Goal: Task Accomplishment & Management: Use online tool/utility

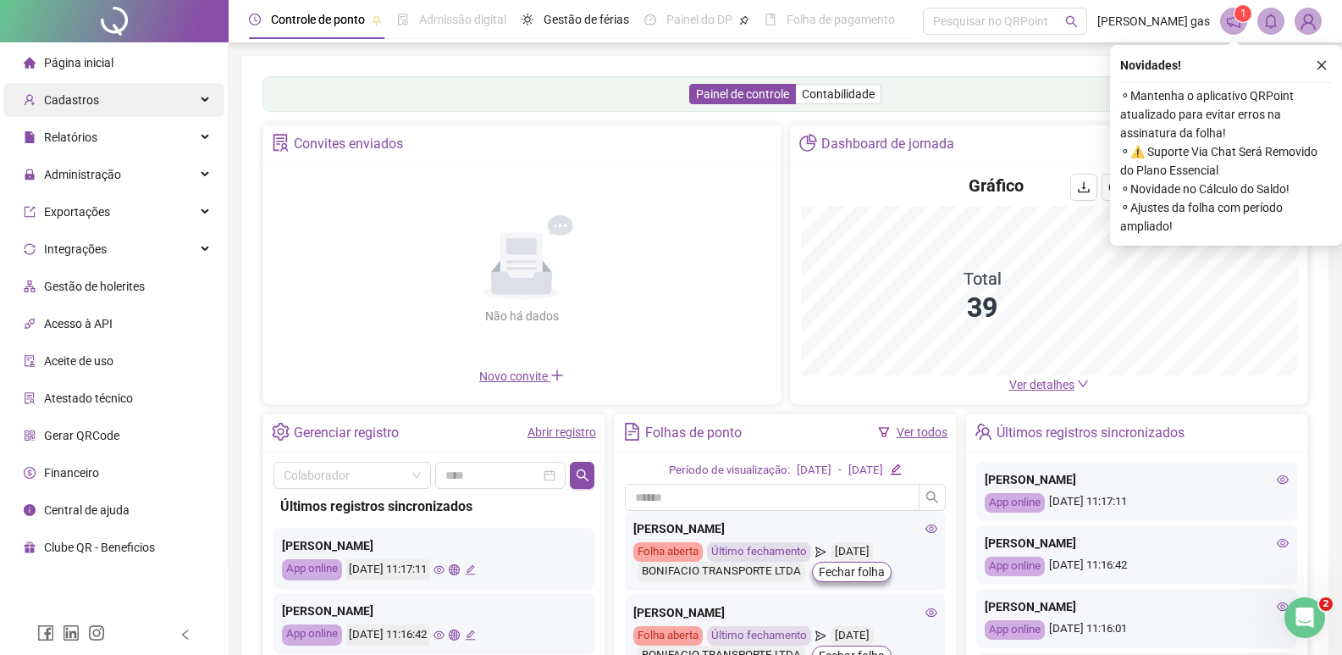
click at [94, 97] on span "Cadastros" at bounding box center [71, 100] width 55 height 14
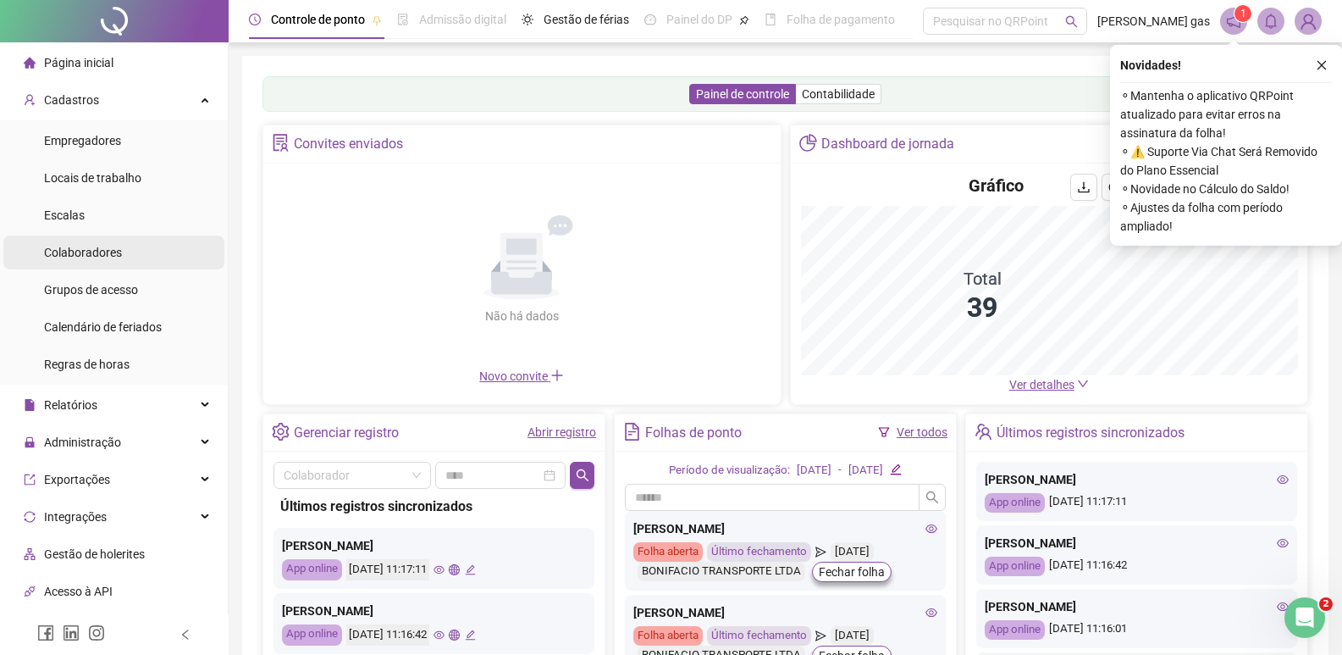
click at [113, 249] on span "Colaboradores" at bounding box center [83, 253] width 78 height 14
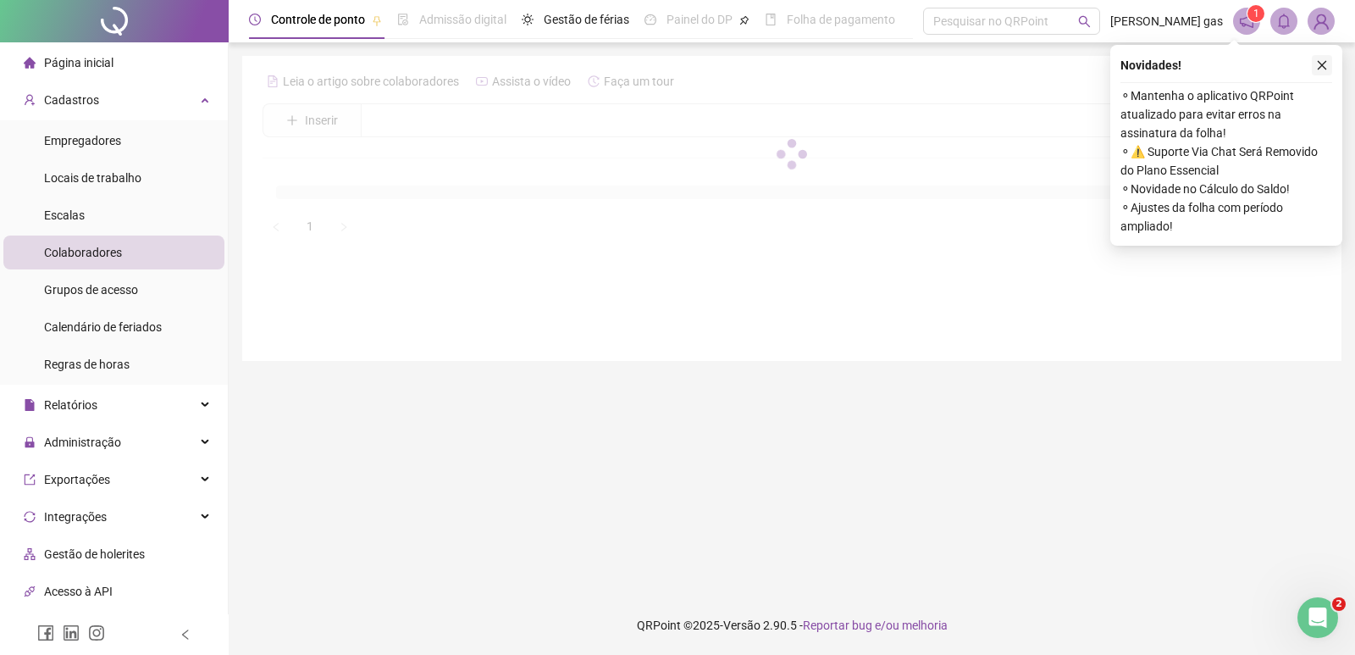
click at [1329, 70] on button "button" at bounding box center [1322, 65] width 20 height 20
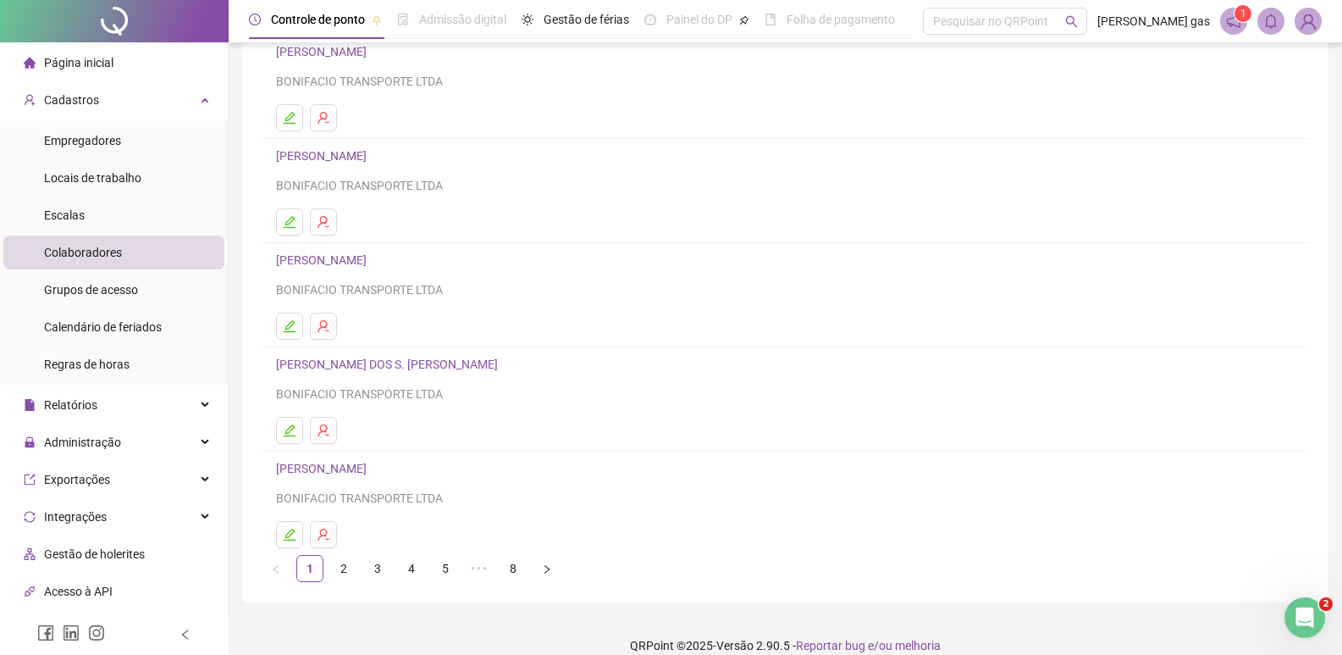
scroll to position [164, 0]
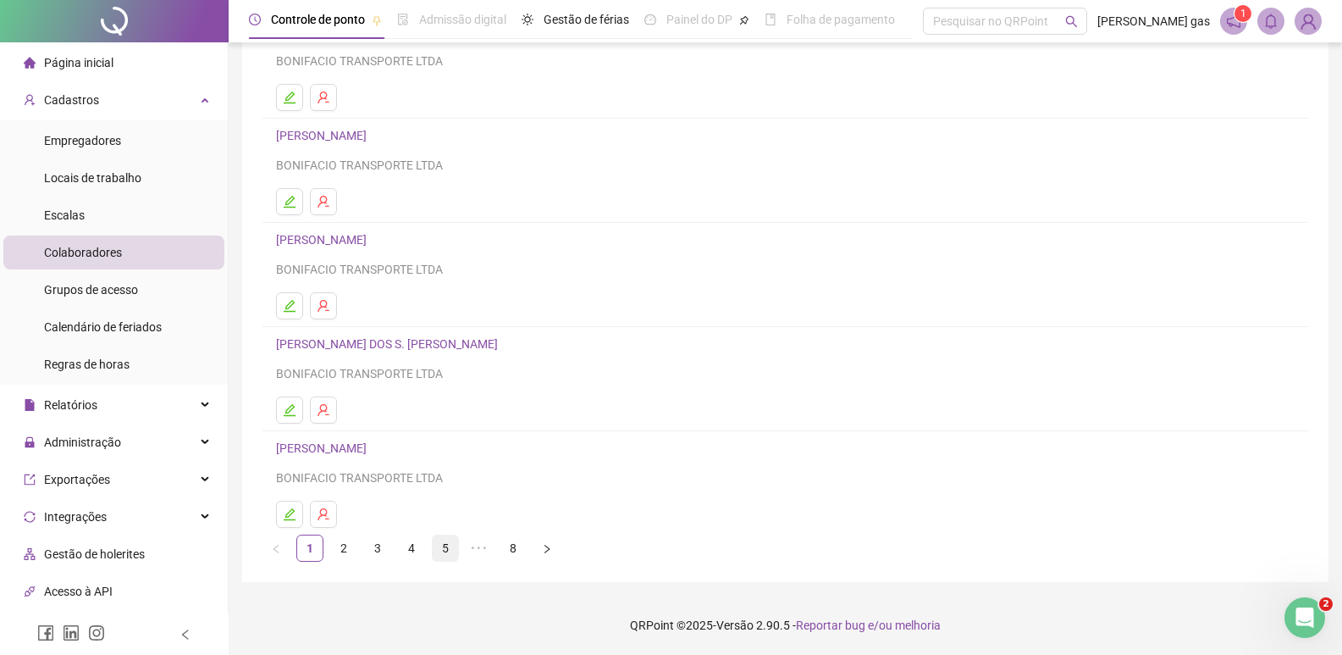
click at [450, 549] on link "5" at bounding box center [445, 547] width 25 height 25
click at [478, 551] on link "6" at bounding box center [479, 547] width 25 height 25
drag, startPoint x: 476, startPoint y: 549, endPoint x: 518, endPoint y: 520, distance: 50.5
click at [477, 549] on link "7" at bounding box center [479, 547] width 25 height 25
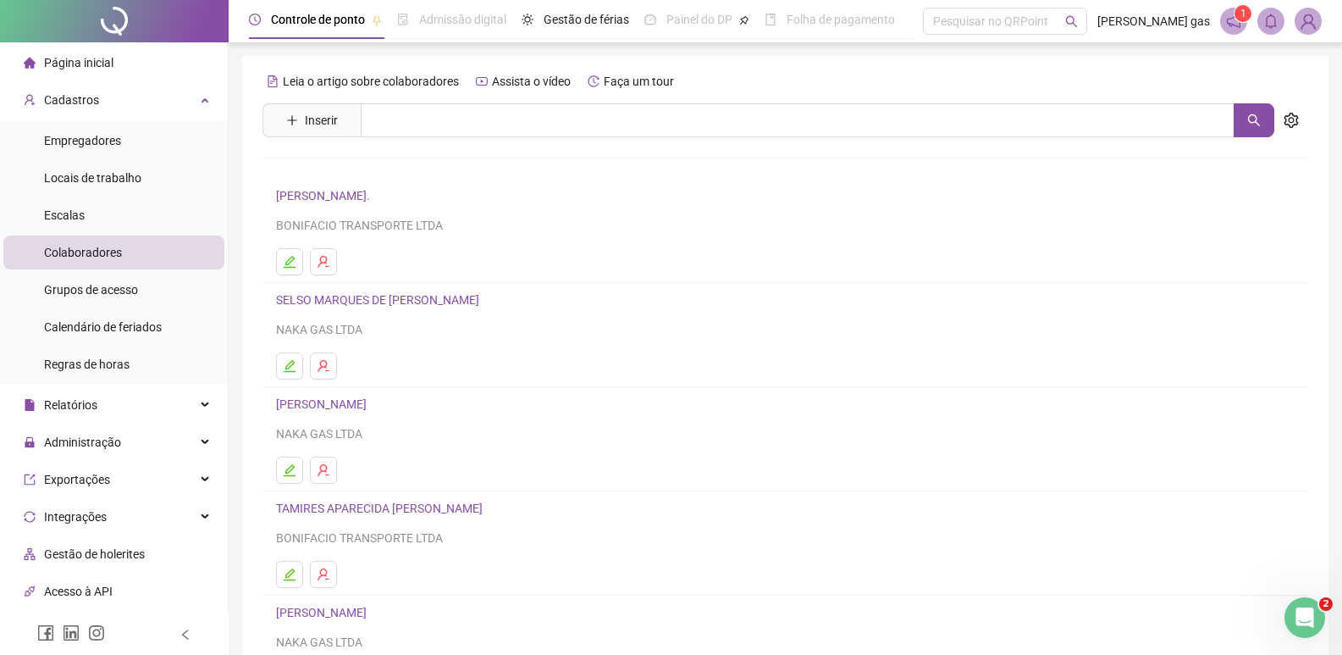
scroll to position [85, 0]
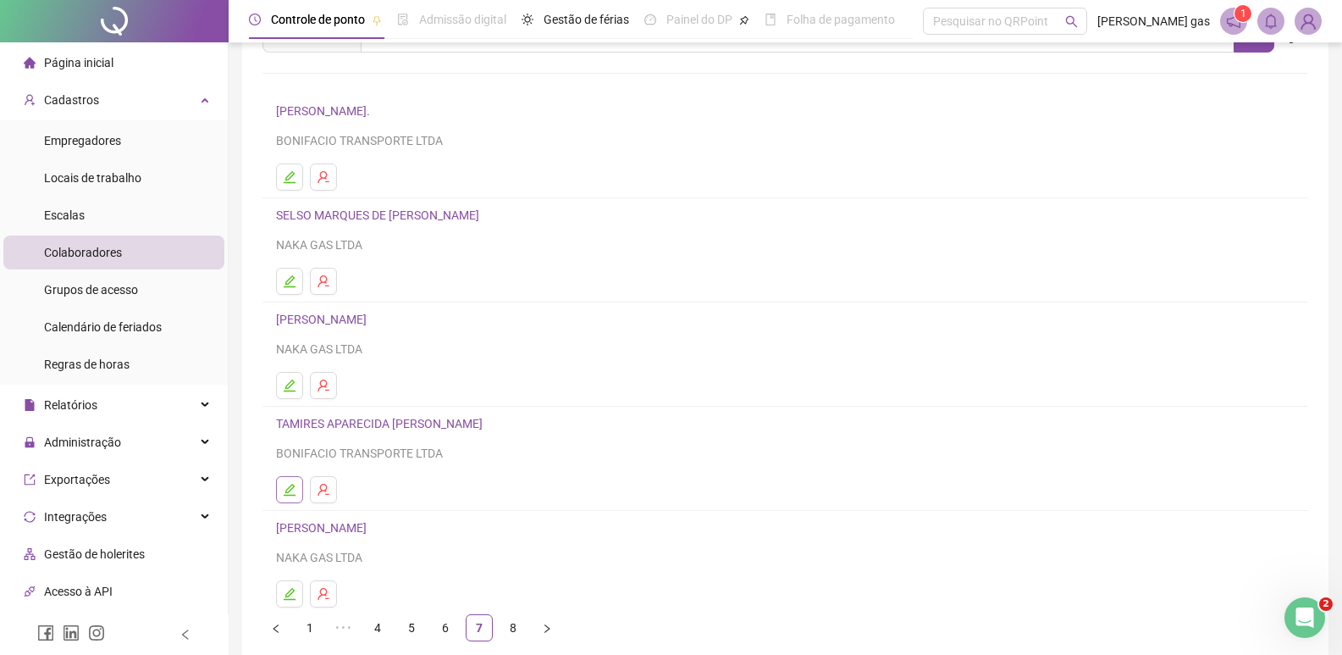
click at [291, 490] on icon "edit" at bounding box center [290, 490] width 12 height 12
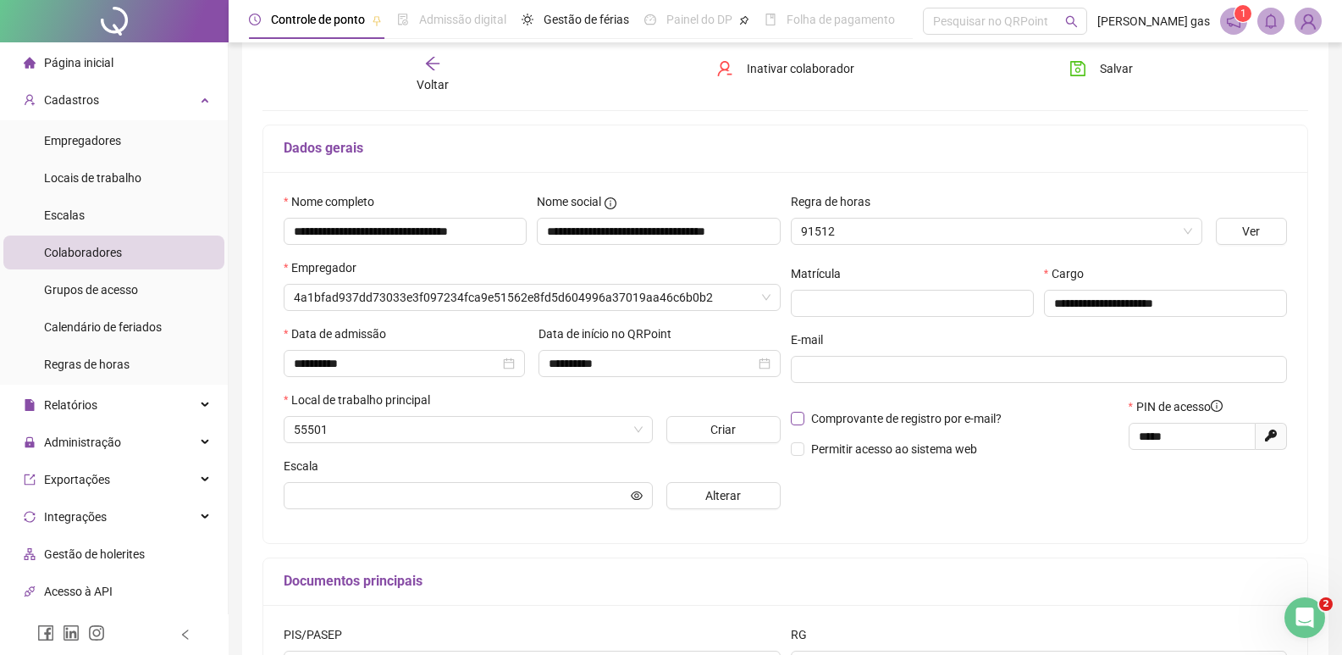
scroll to position [93, 0]
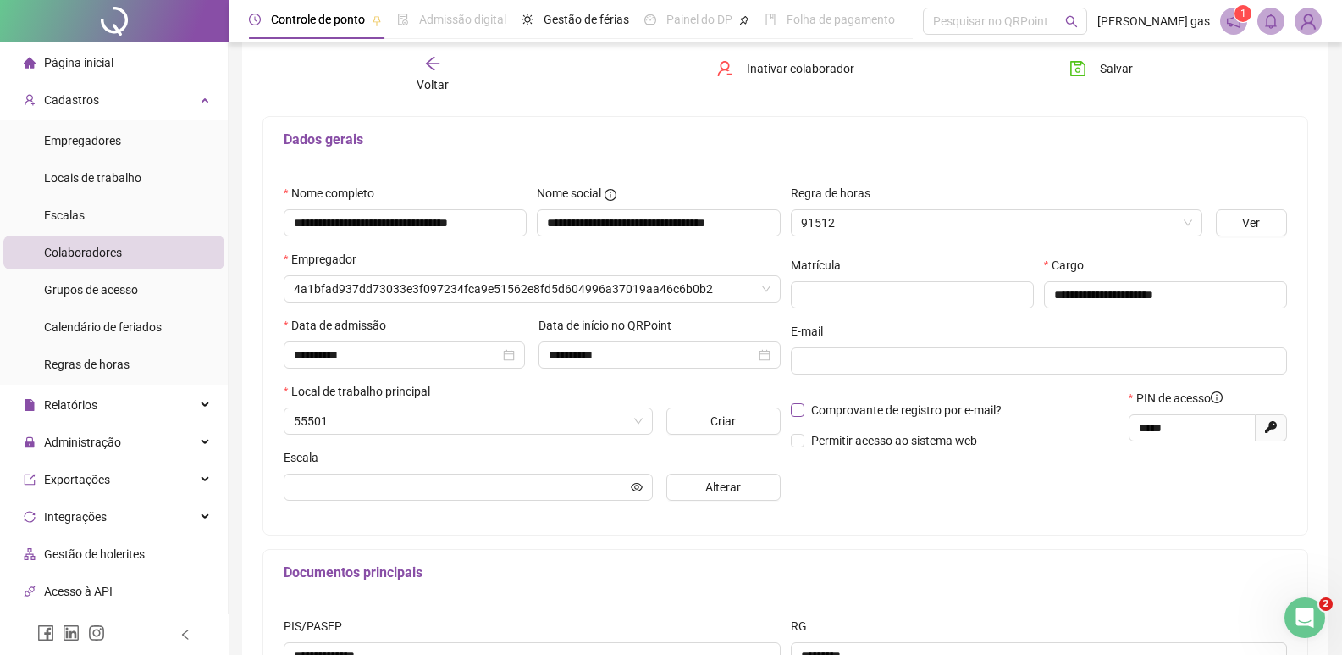
type input "**********"
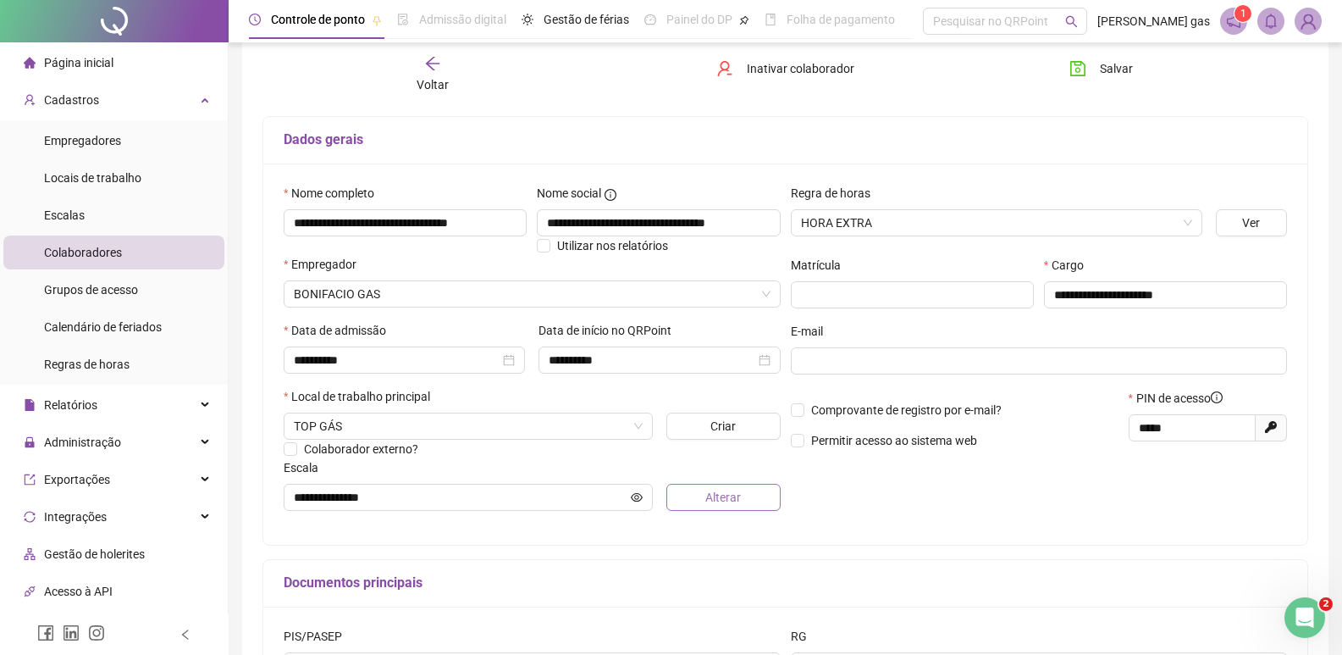
click at [745, 495] on button "Alterar" at bounding box center [724, 497] width 114 height 27
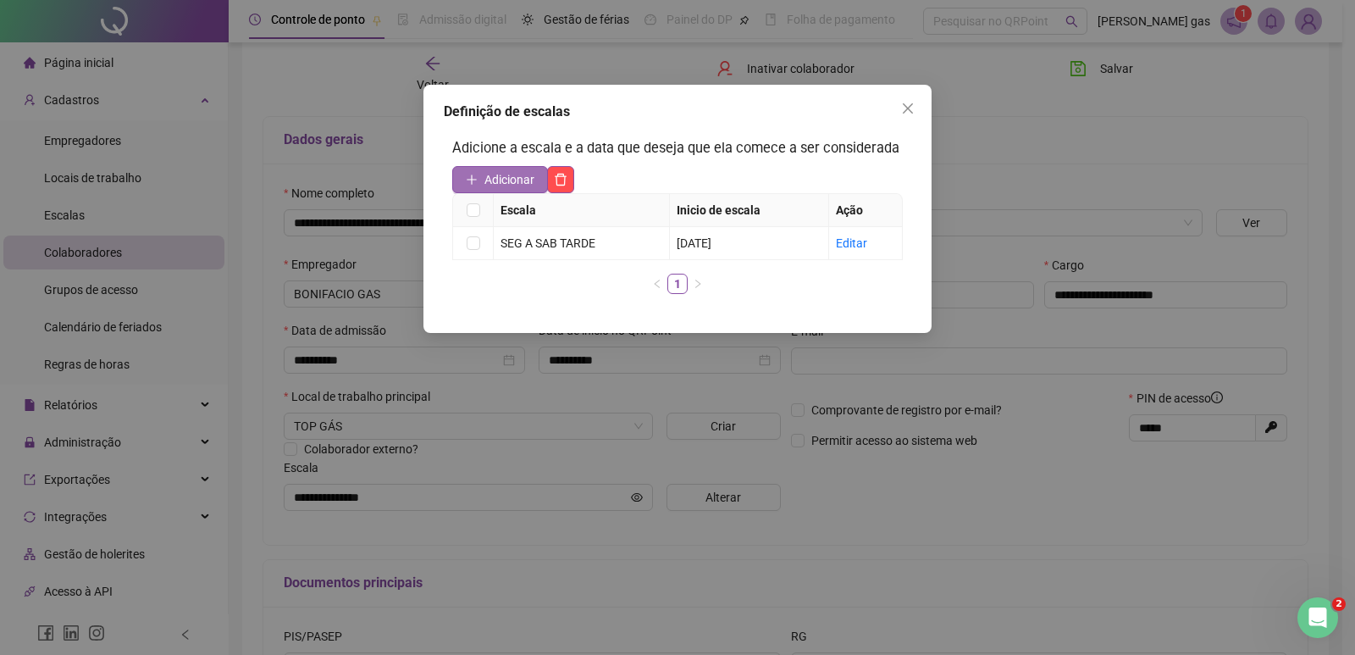
click at [495, 177] on span "Adicionar" at bounding box center [509, 179] width 50 height 19
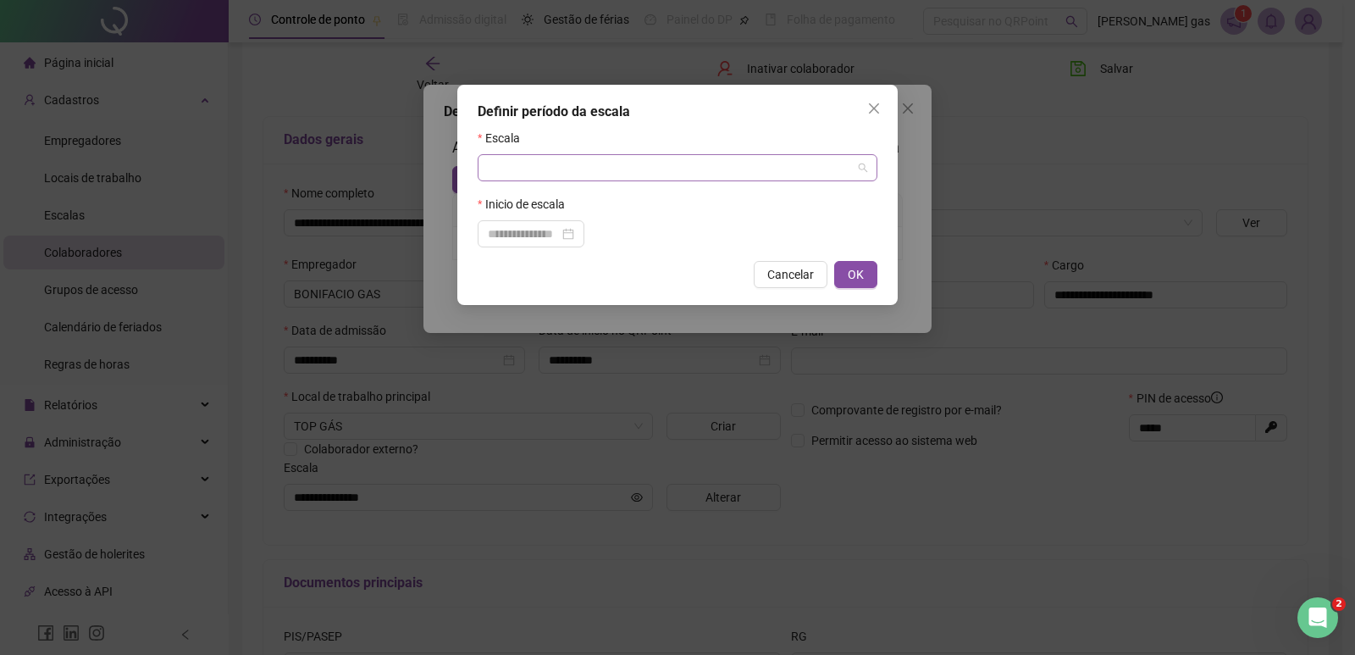
click at [507, 166] on input "search" at bounding box center [670, 167] width 364 height 25
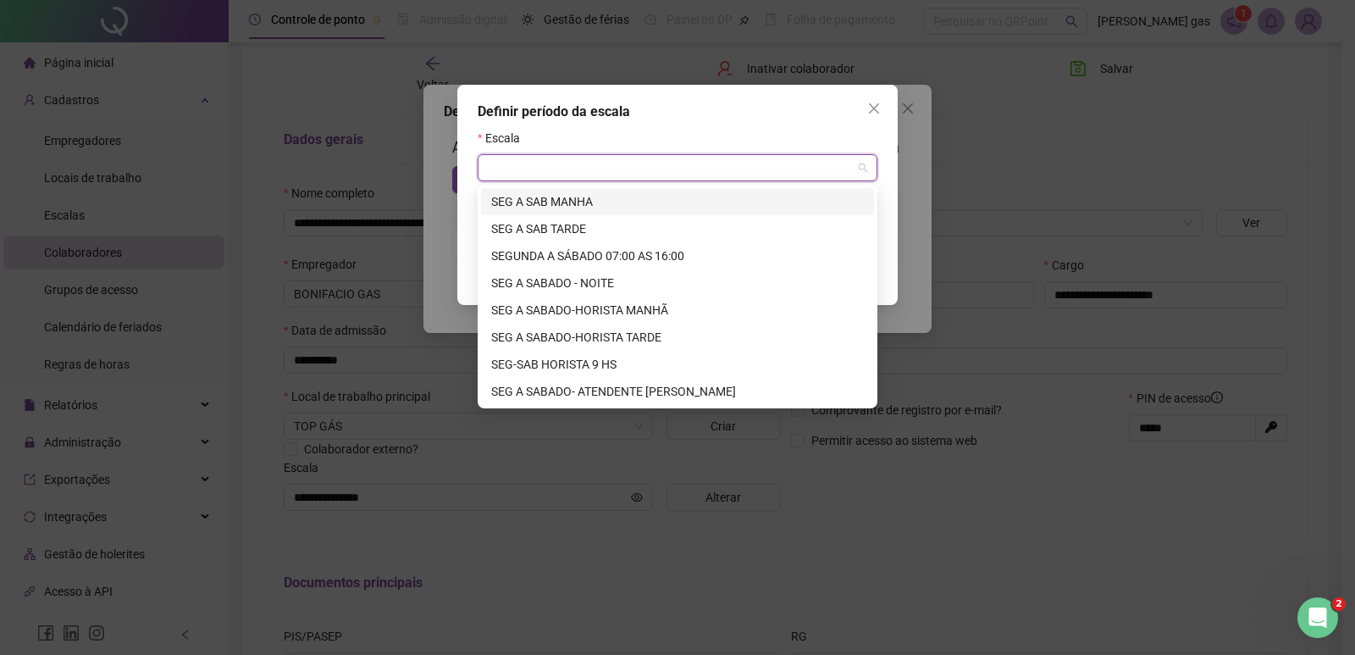
click at [562, 203] on div "SEG A SAB MANHA" at bounding box center [677, 201] width 373 height 19
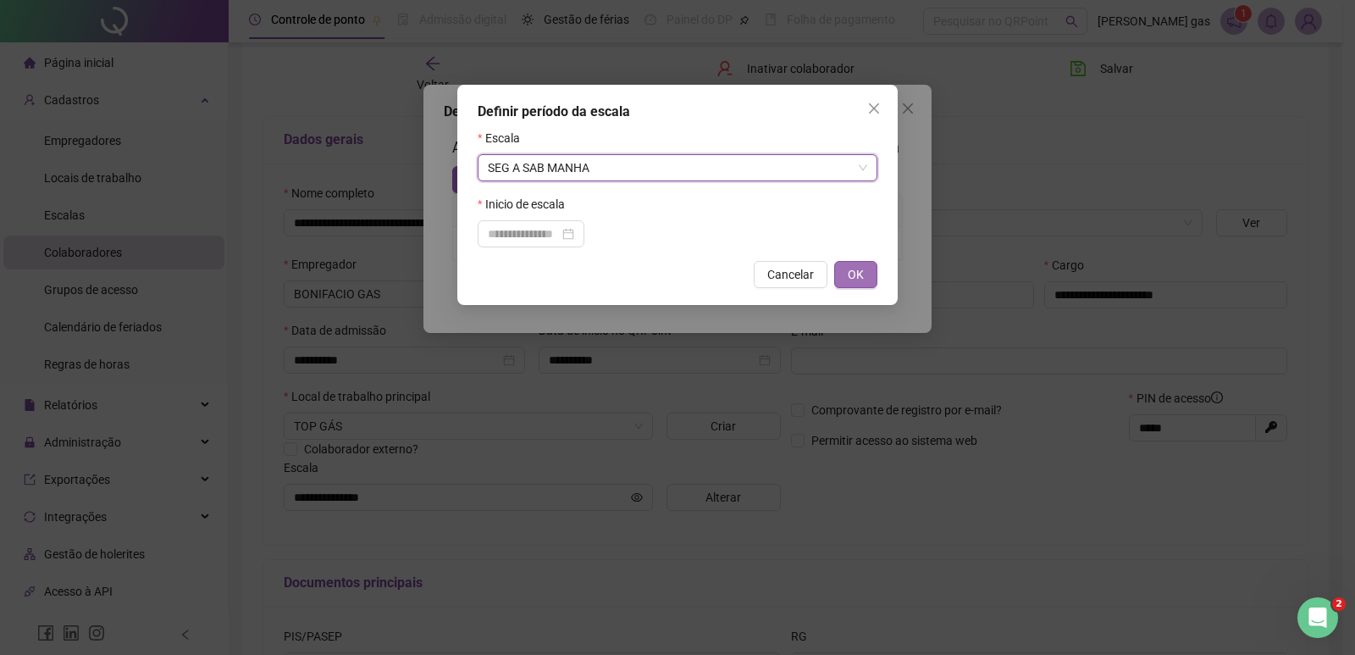
click at [853, 271] on span "OK" at bounding box center [856, 274] width 16 height 19
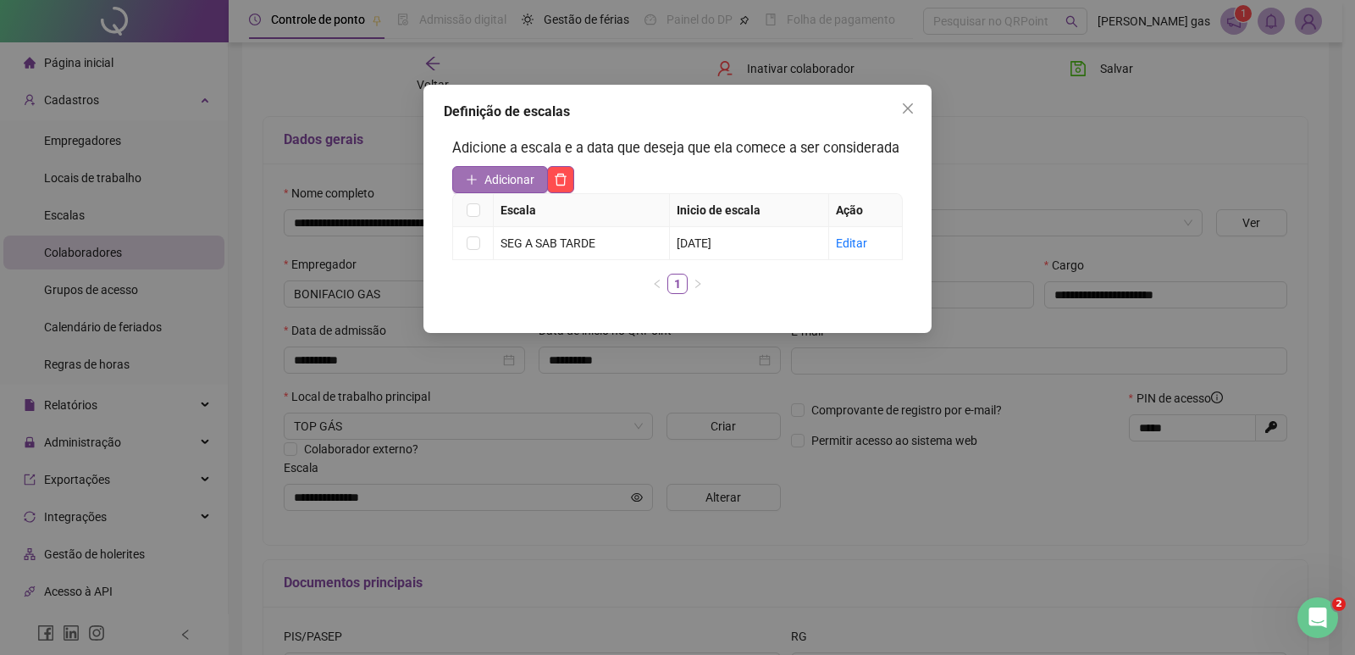
click at [496, 170] on span "Adicionar" at bounding box center [509, 179] width 50 height 19
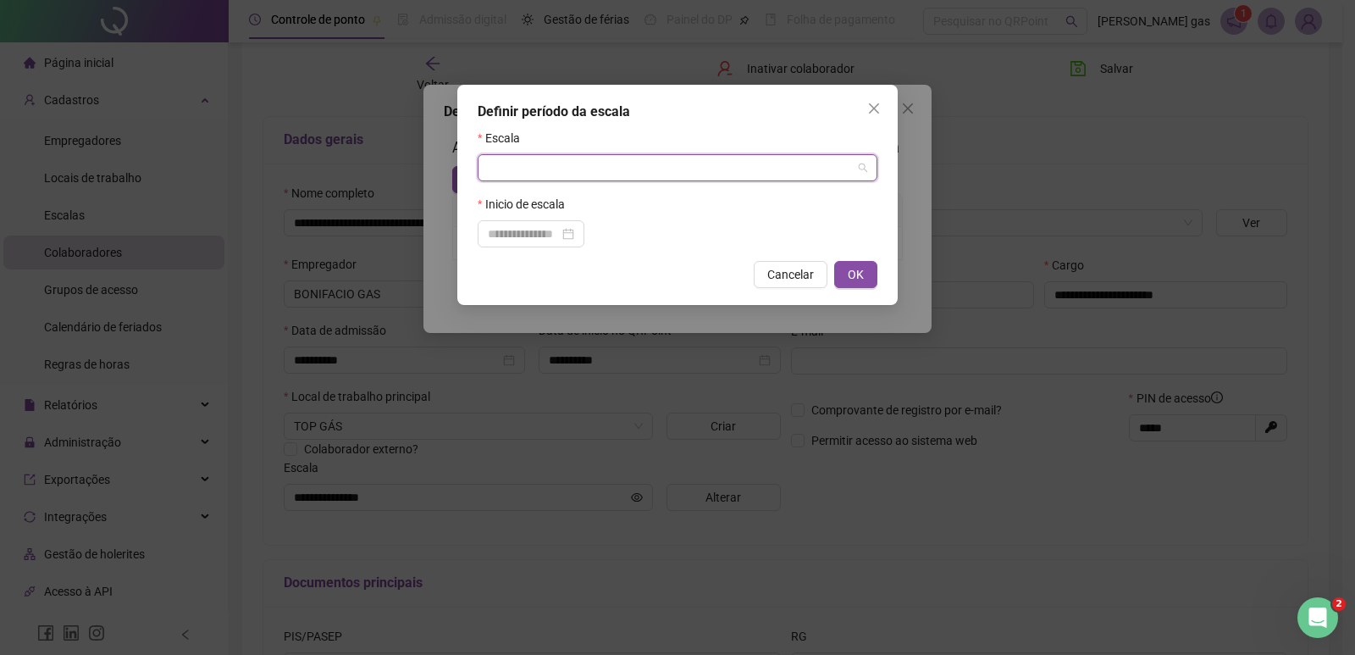
click at [536, 163] on input "search" at bounding box center [670, 167] width 364 height 25
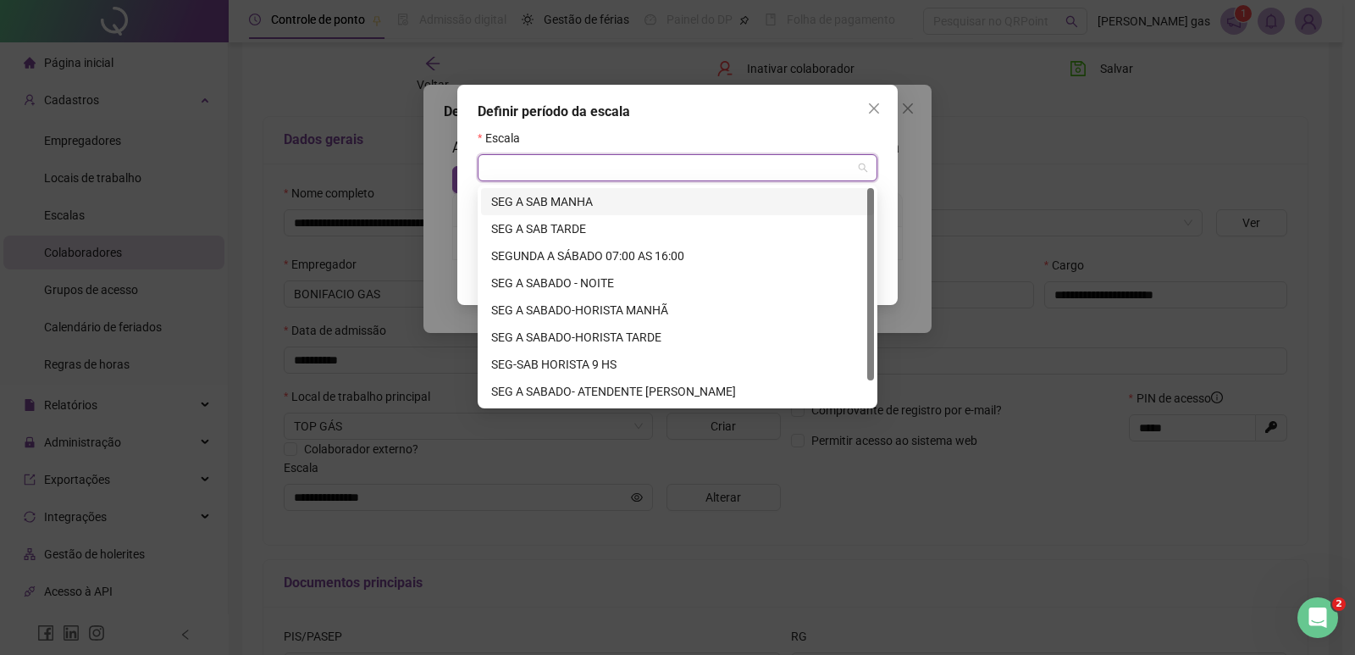
click at [578, 204] on div "SEG A SAB MANHA" at bounding box center [677, 201] width 373 height 19
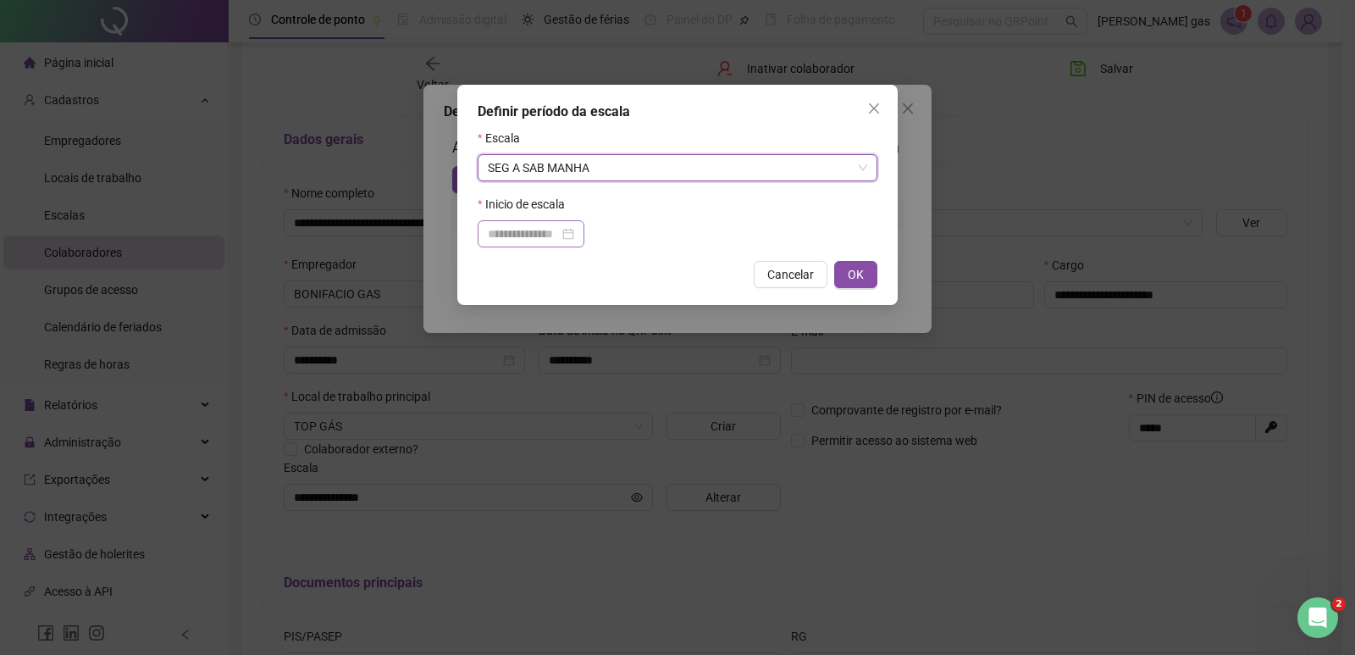
click at [574, 235] on div at bounding box center [531, 233] width 86 height 19
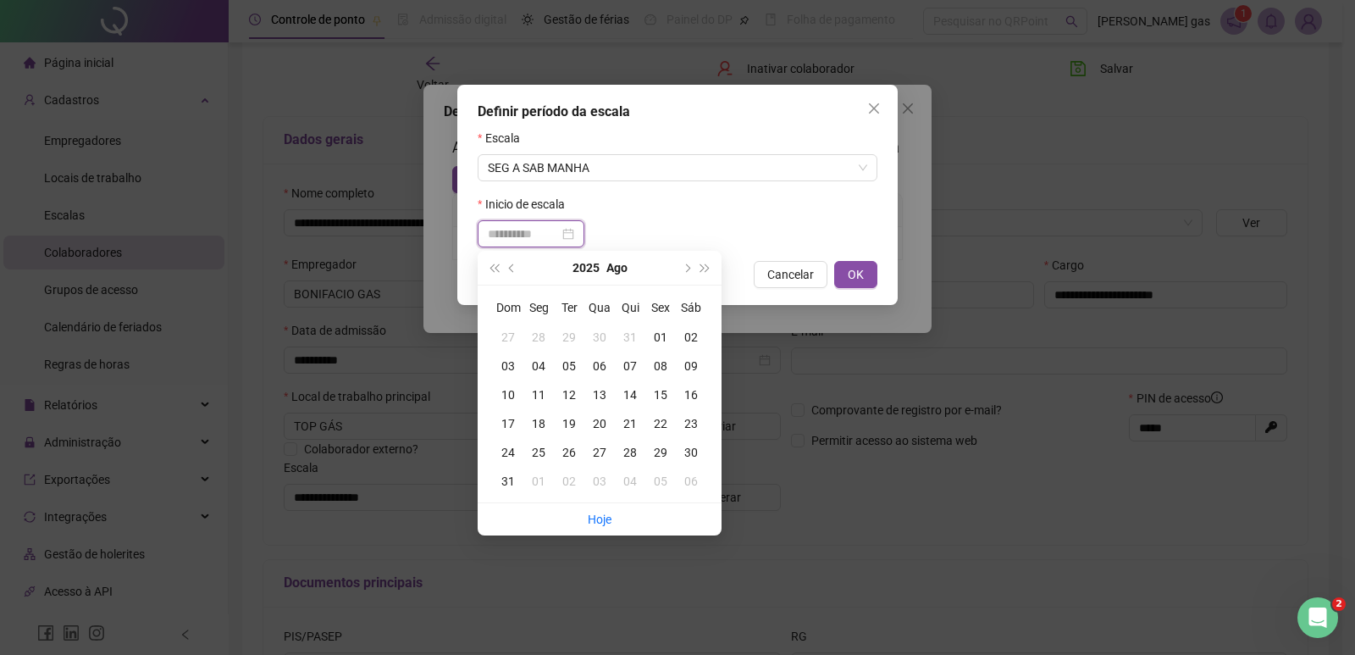
type input "**********"
click at [657, 419] on div "22" at bounding box center [660, 423] width 30 height 19
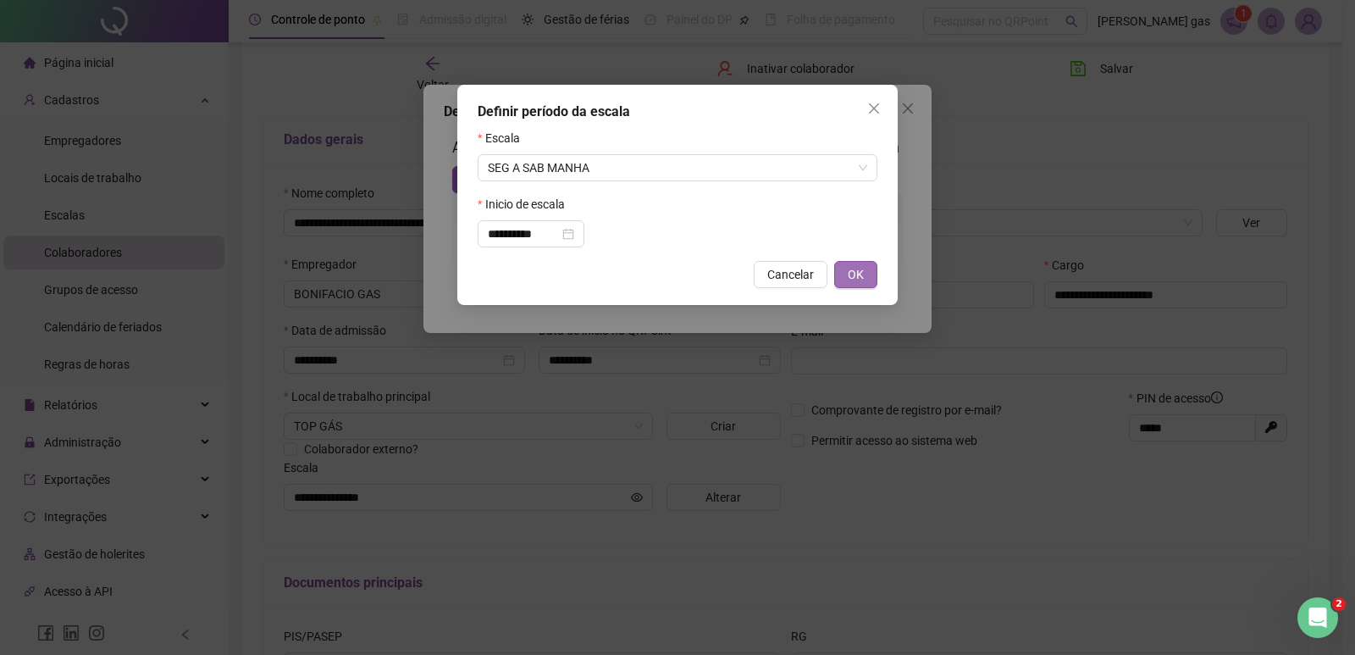
click at [861, 268] on span "OK" at bounding box center [856, 274] width 16 height 19
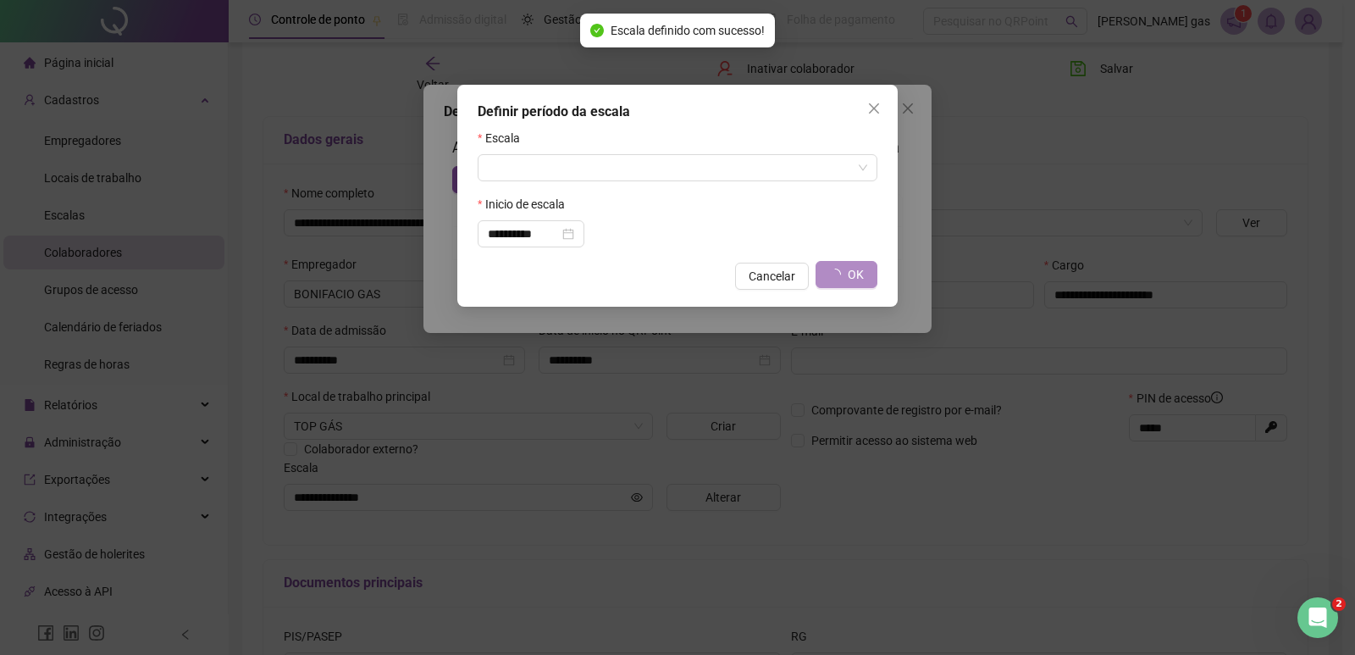
type input "**********"
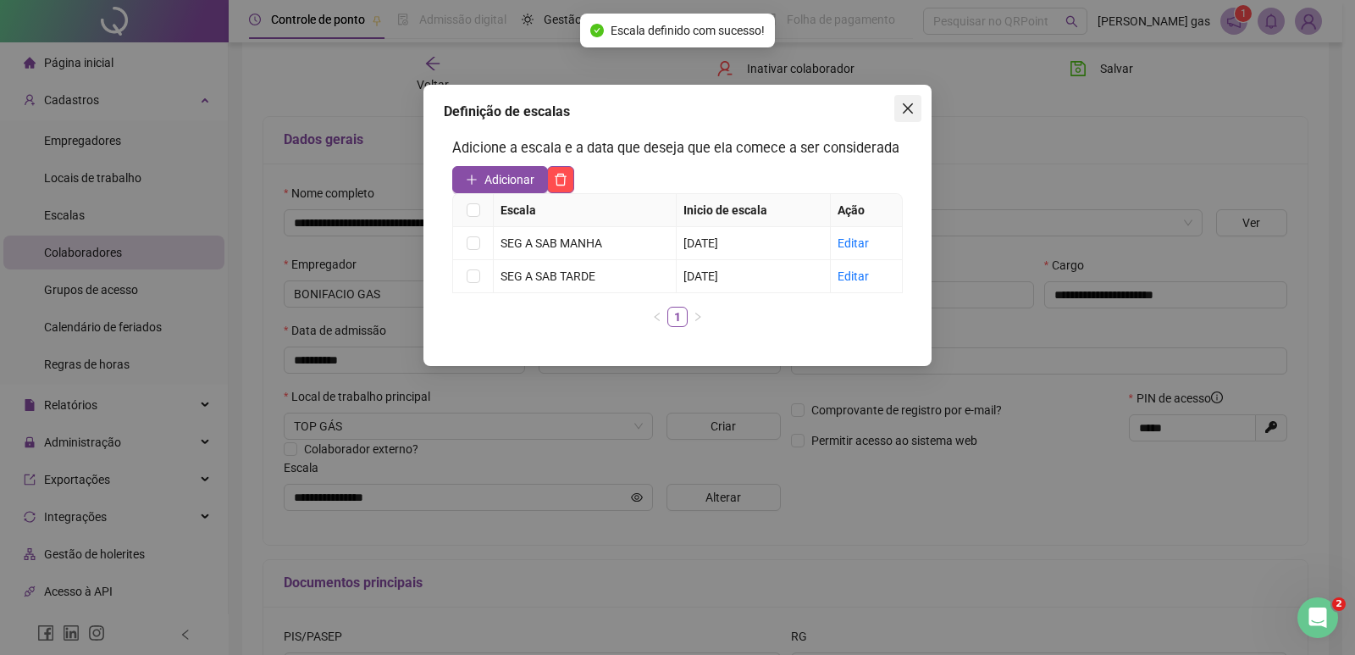
click at [905, 107] on icon "close" at bounding box center [908, 109] width 14 height 14
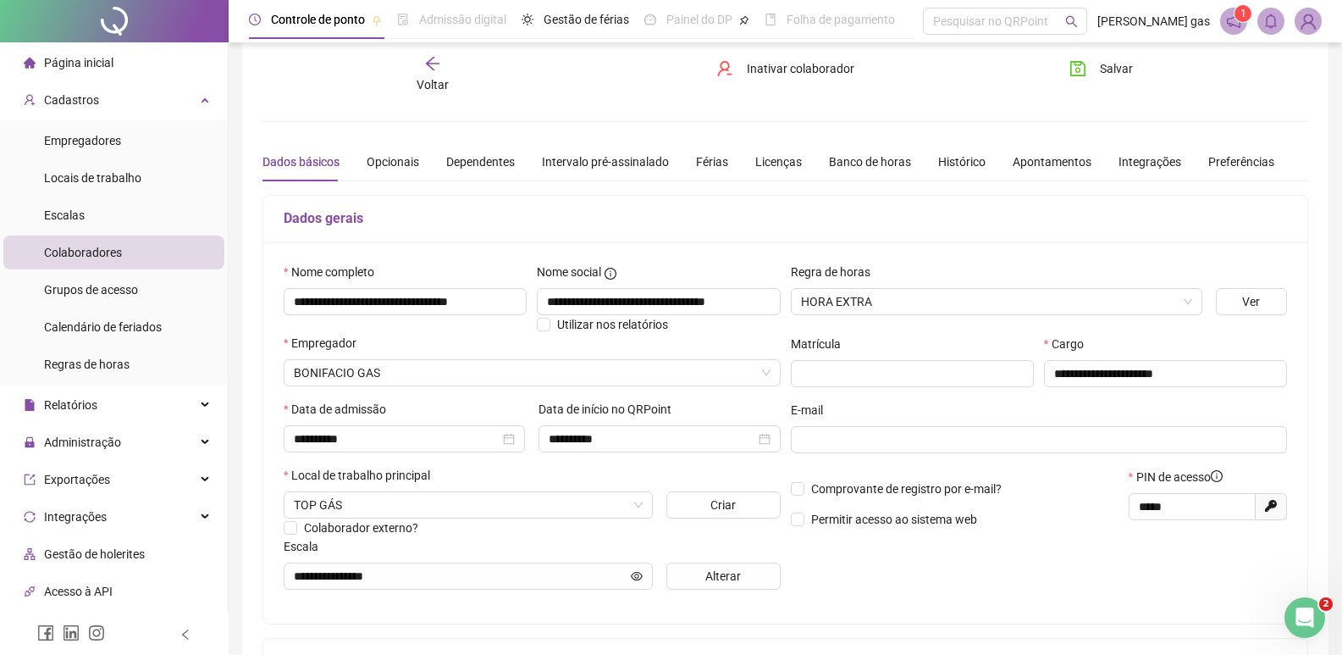
scroll to position [0, 0]
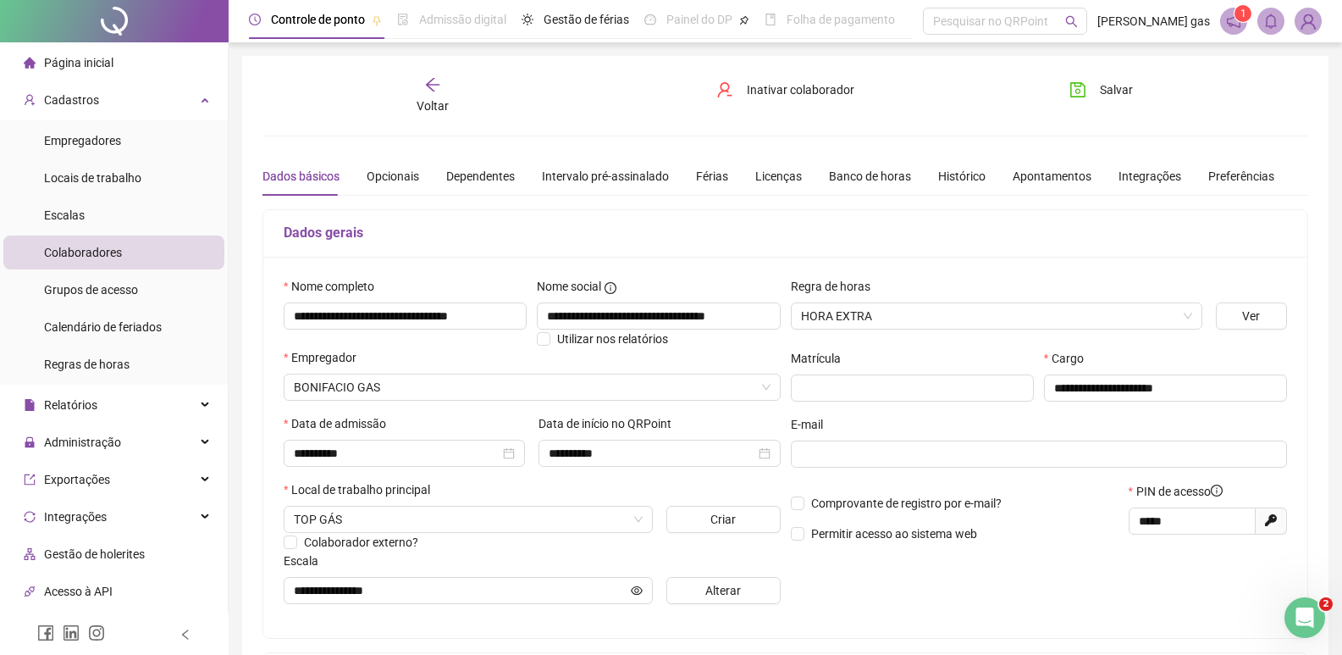
click at [102, 252] on span "Colaboradores" at bounding box center [83, 253] width 78 height 14
click at [102, 251] on span "Colaboradores" at bounding box center [83, 253] width 78 height 14
click at [1127, 88] on span "Salvar" at bounding box center [1116, 89] width 33 height 19
click at [422, 86] on div "Voltar" at bounding box center [432, 95] width 163 height 39
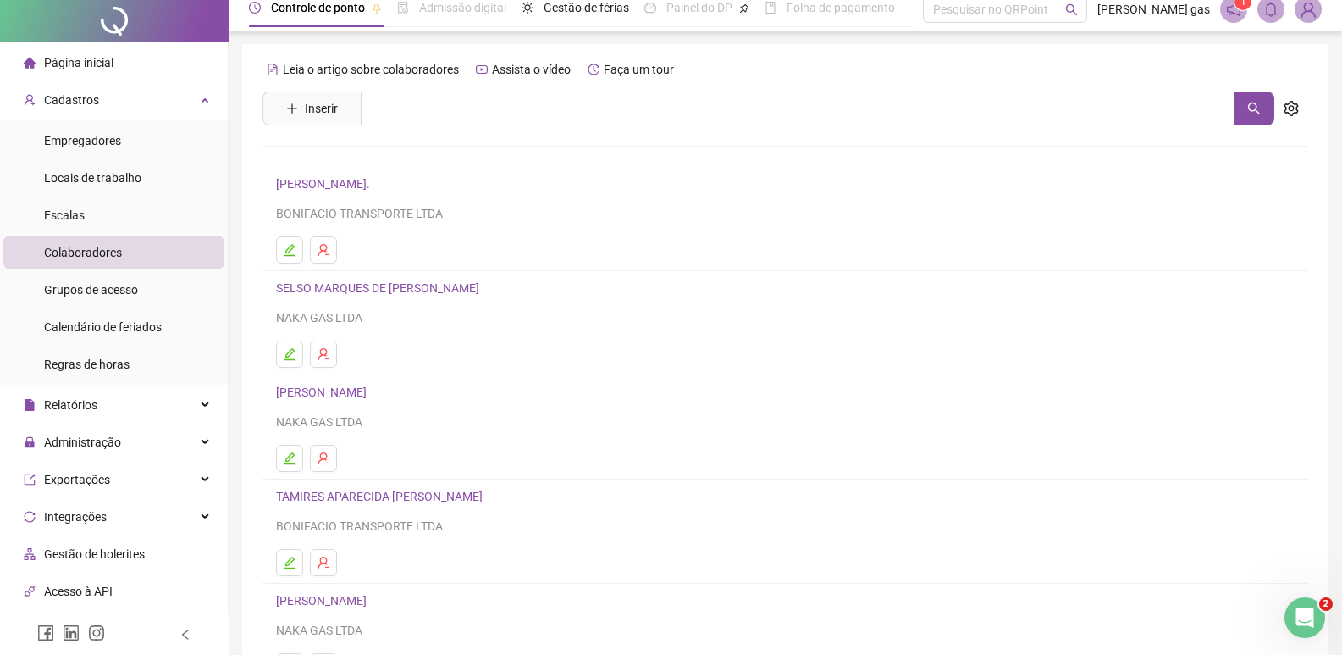
scroll to position [164, 0]
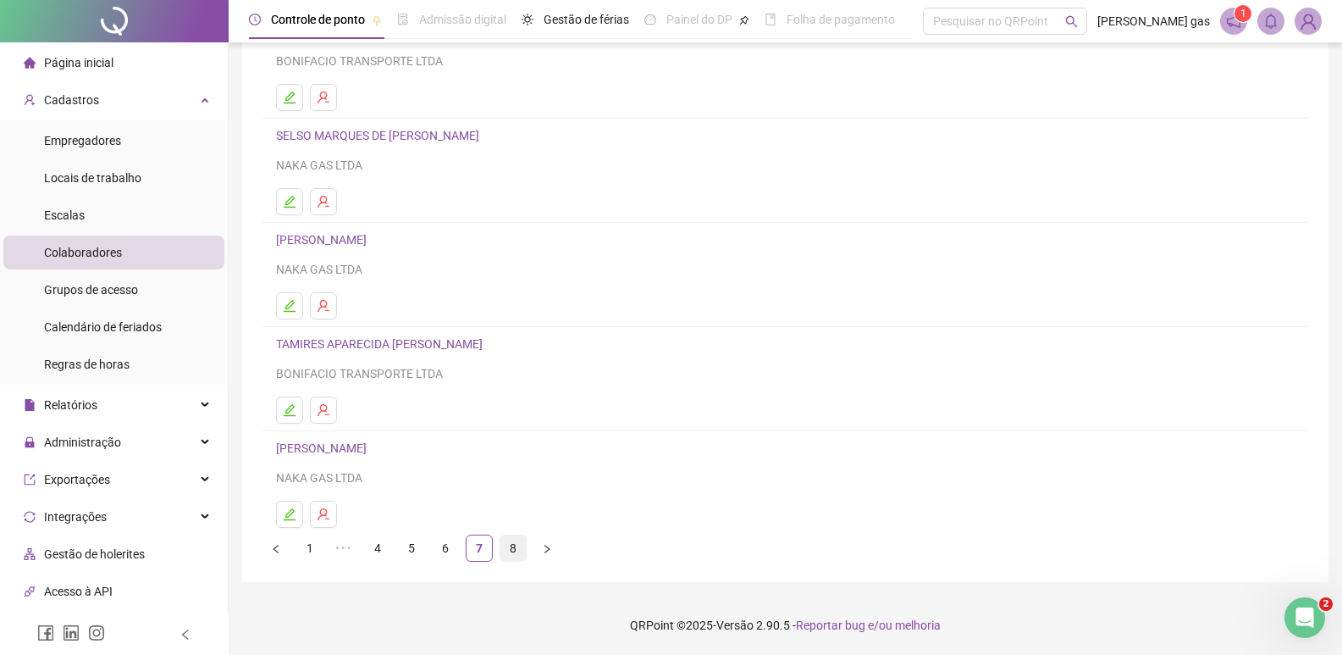
click at [517, 548] on link "8" at bounding box center [513, 547] width 25 height 25
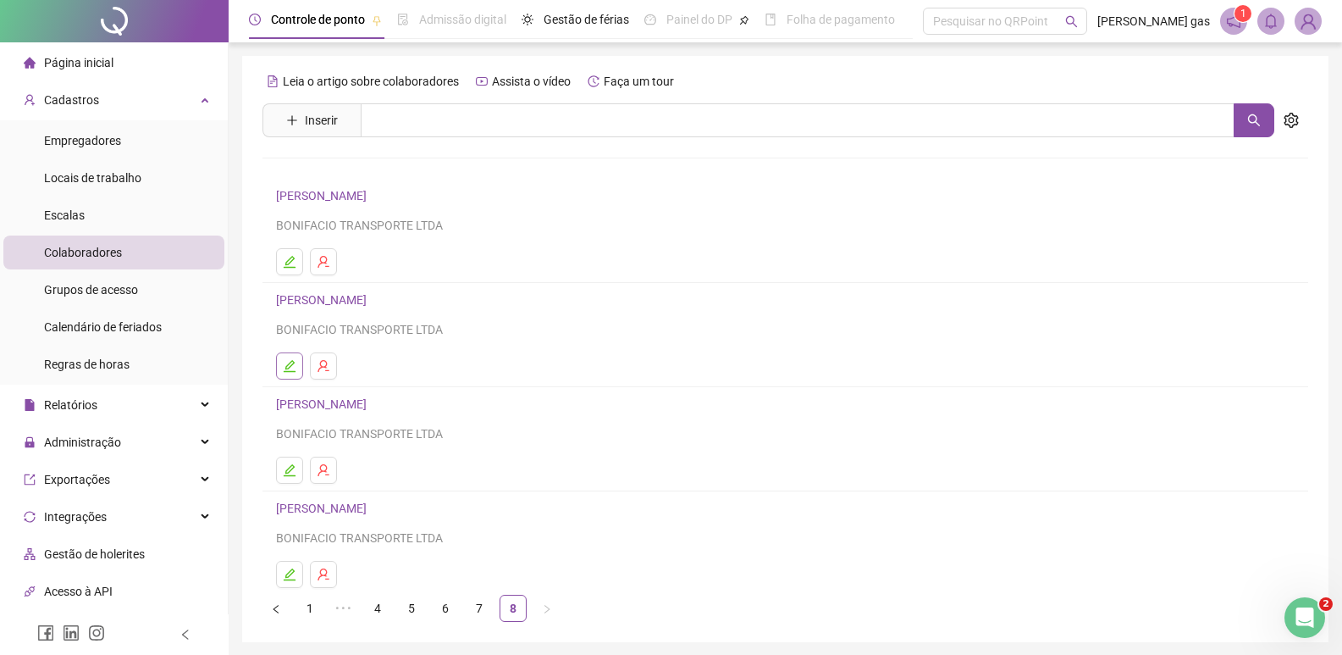
click at [287, 361] on icon "edit" at bounding box center [290, 366] width 14 height 14
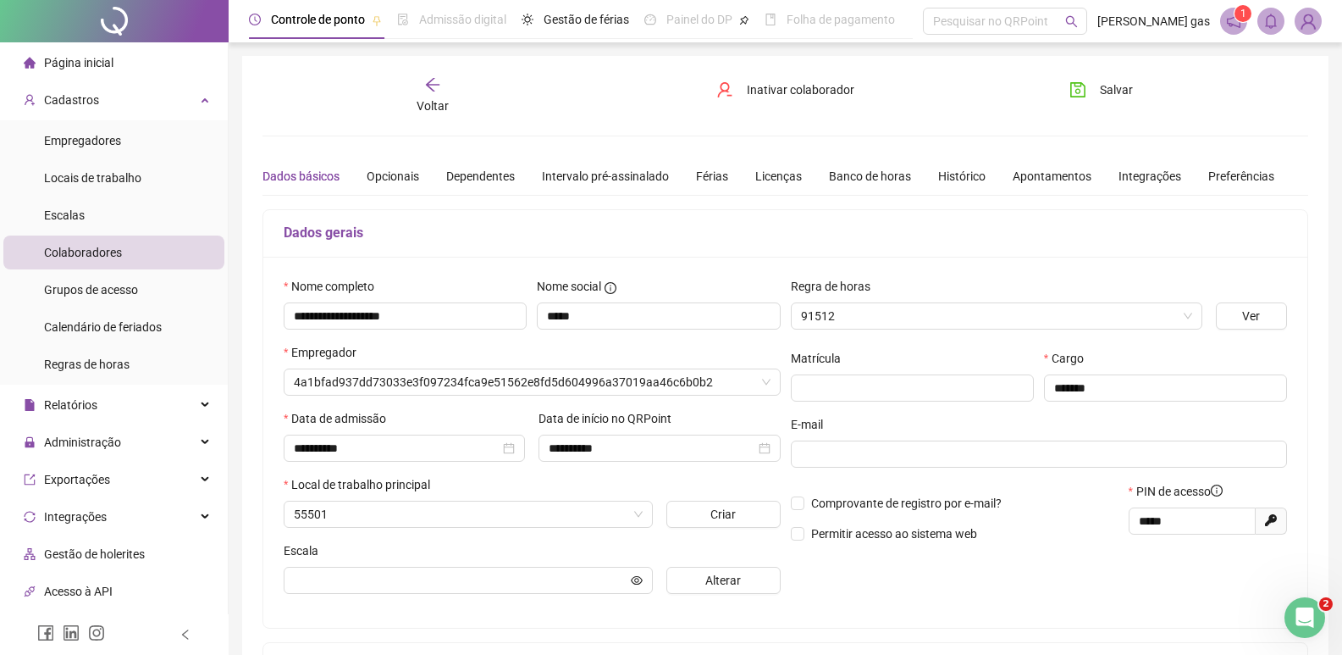
type input "**********"
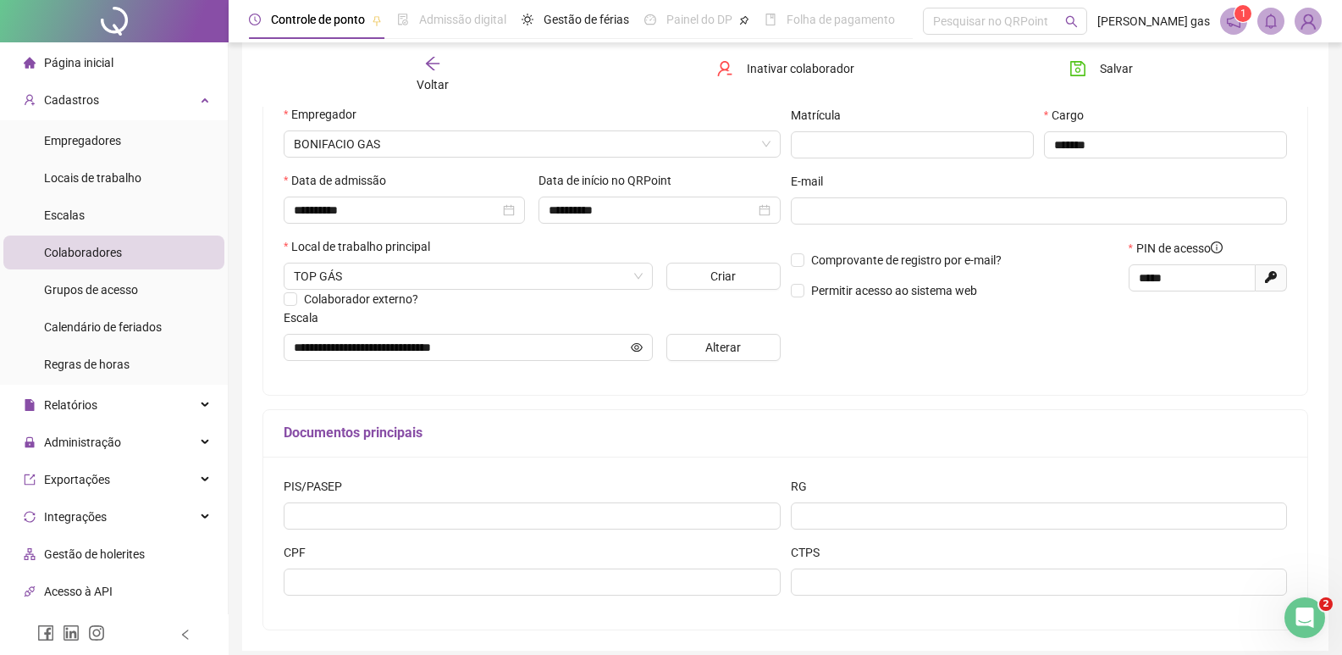
scroll to position [58, 0]
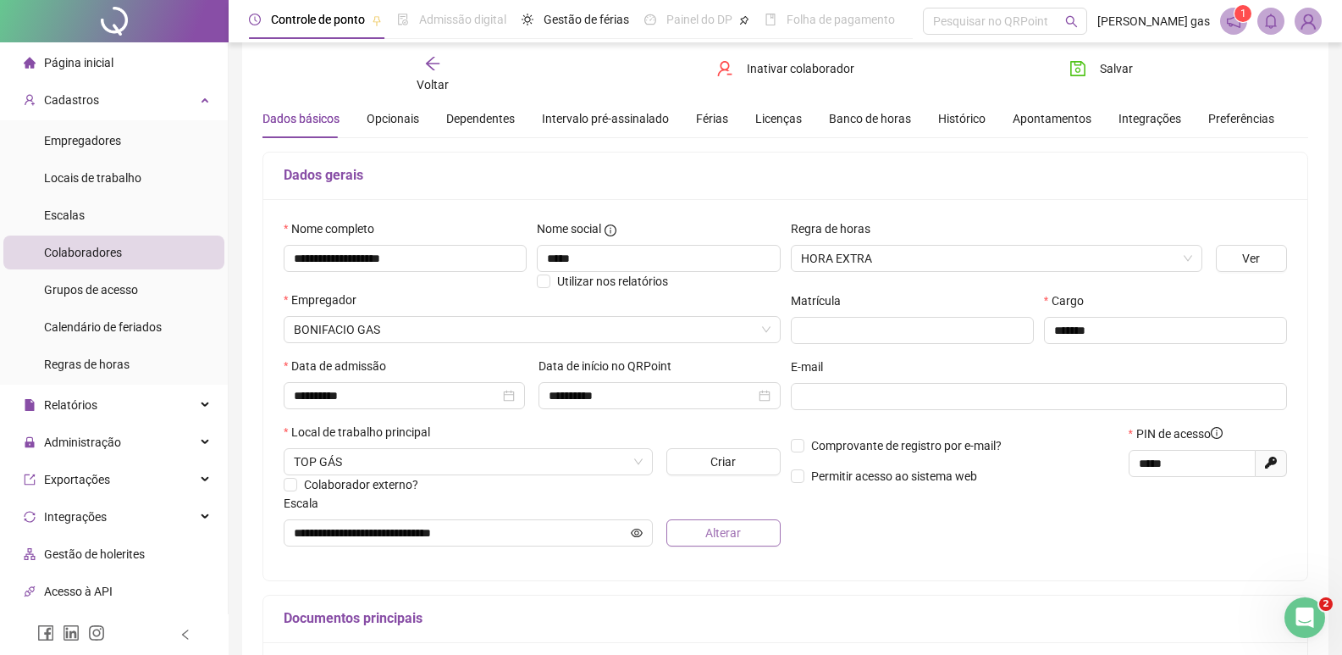
click at [722, 530] on span "Alterar" at bounding box center [724, 532] width 36 height 19
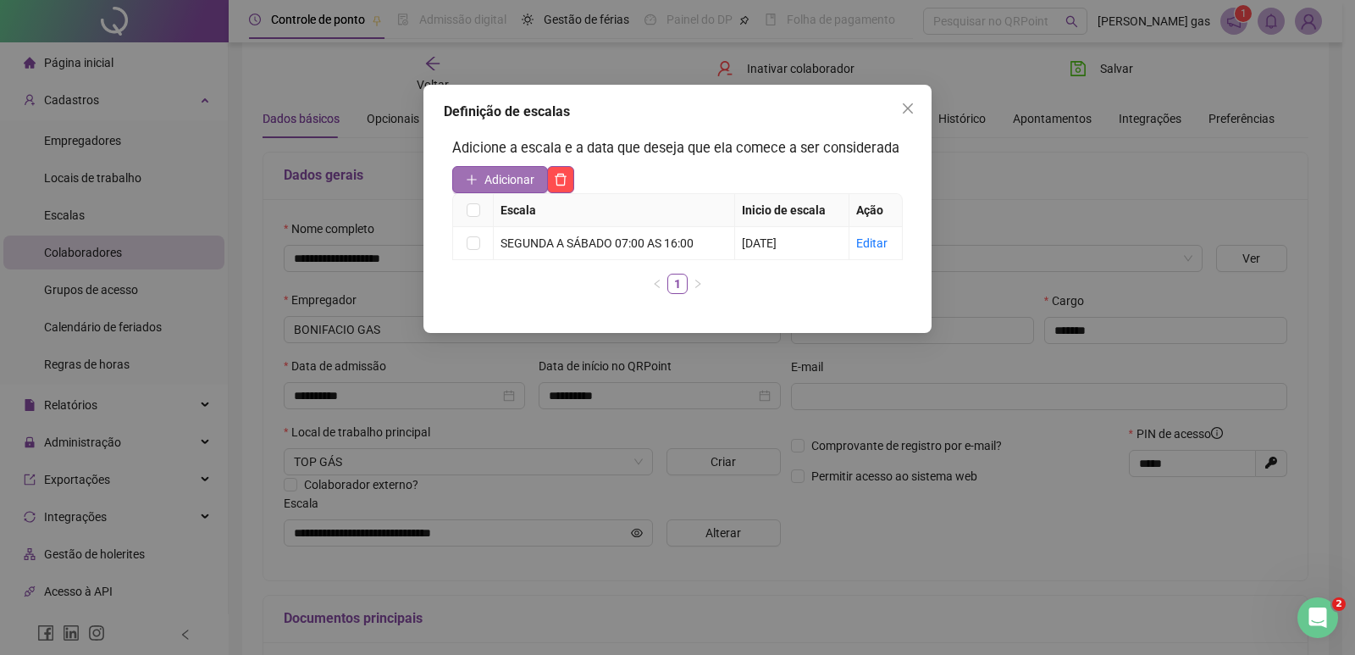
click at [491, 173] on span "Adicionar" at bounding box center [509, 179] width 50 height 19
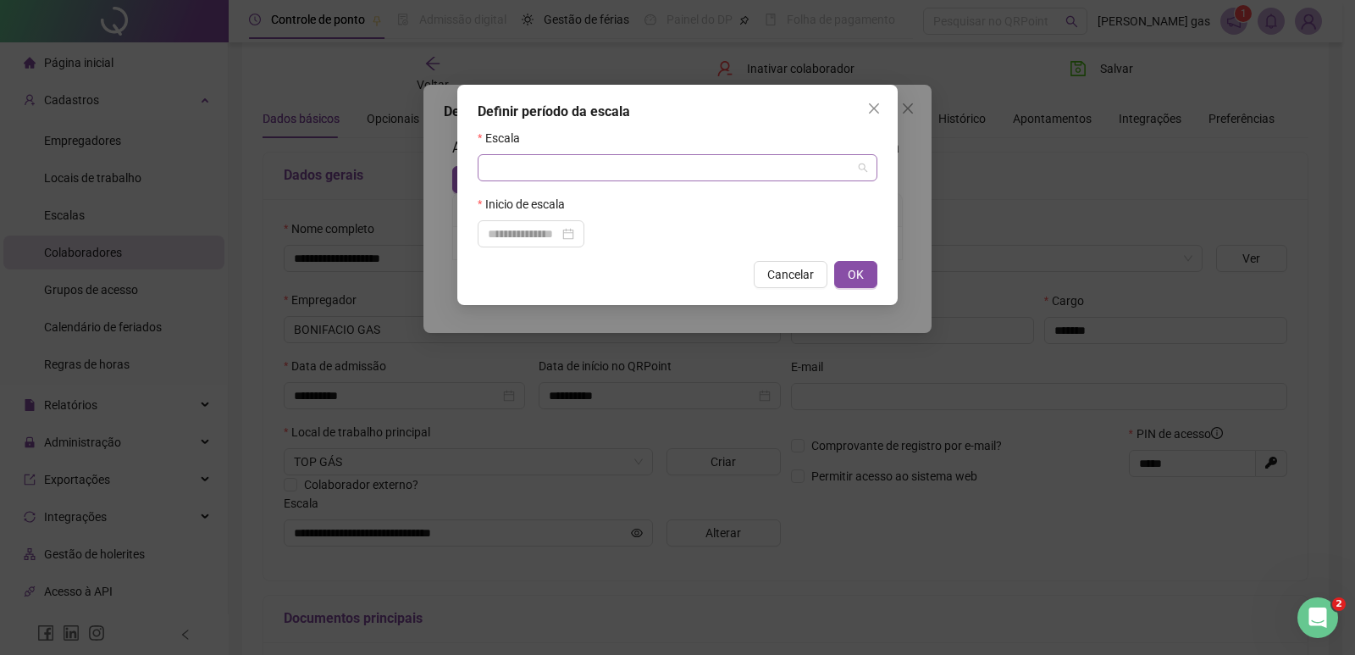
click at [551, 174] on input "search" at bounding box center [670, 167] width 364 height 25
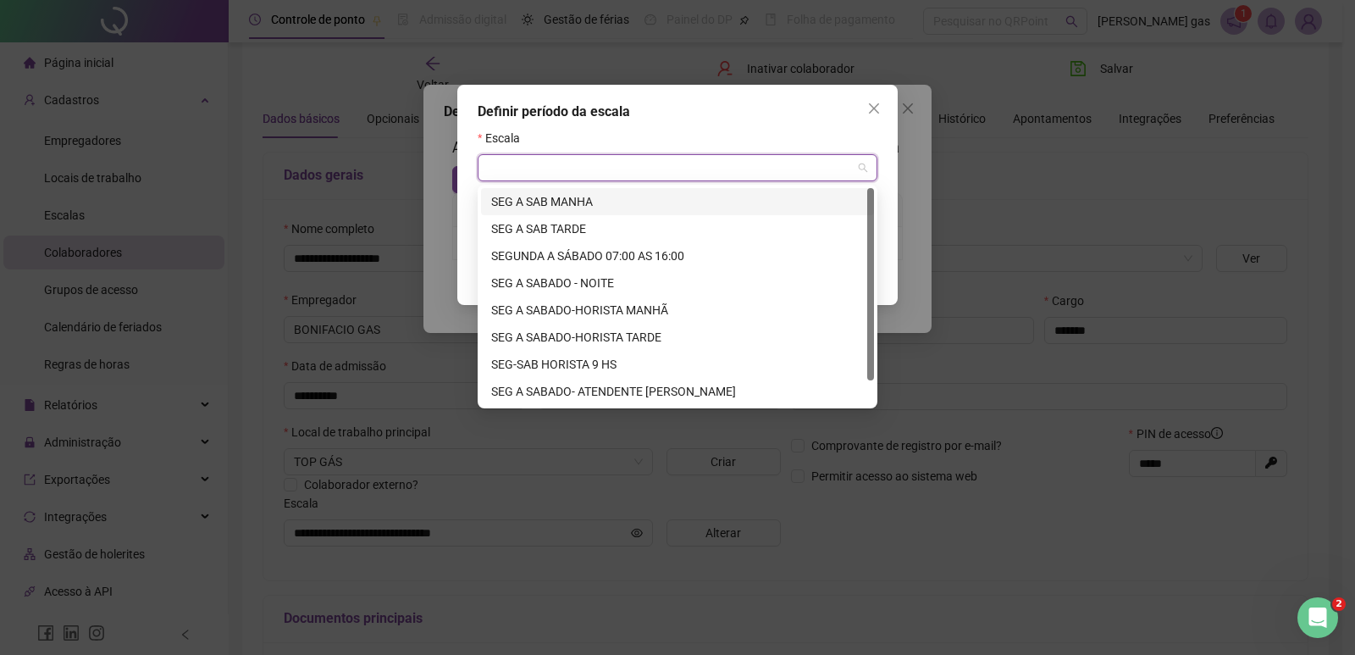
click at [580, 206] on div "SEG A SAB MANHA" at bounding box center [677, 201] width 373 height 19
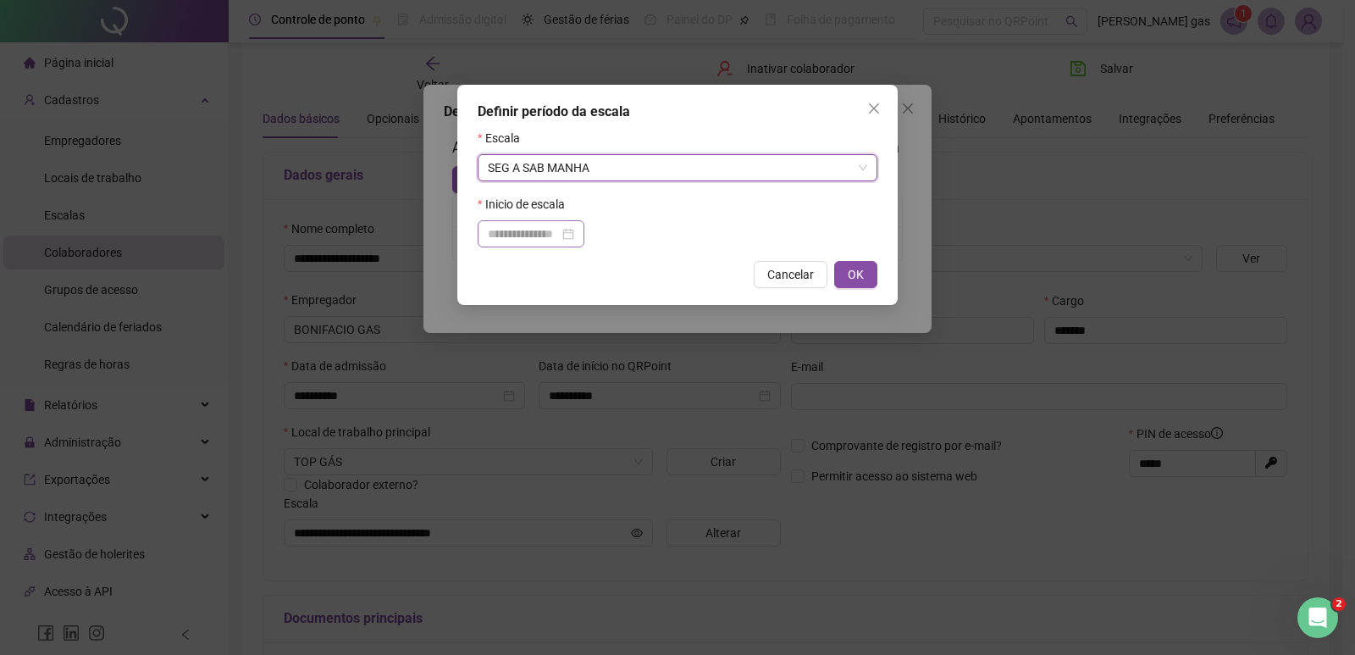
click at [574, 237] on div at bounding box center [531, 233] width 86 height 19
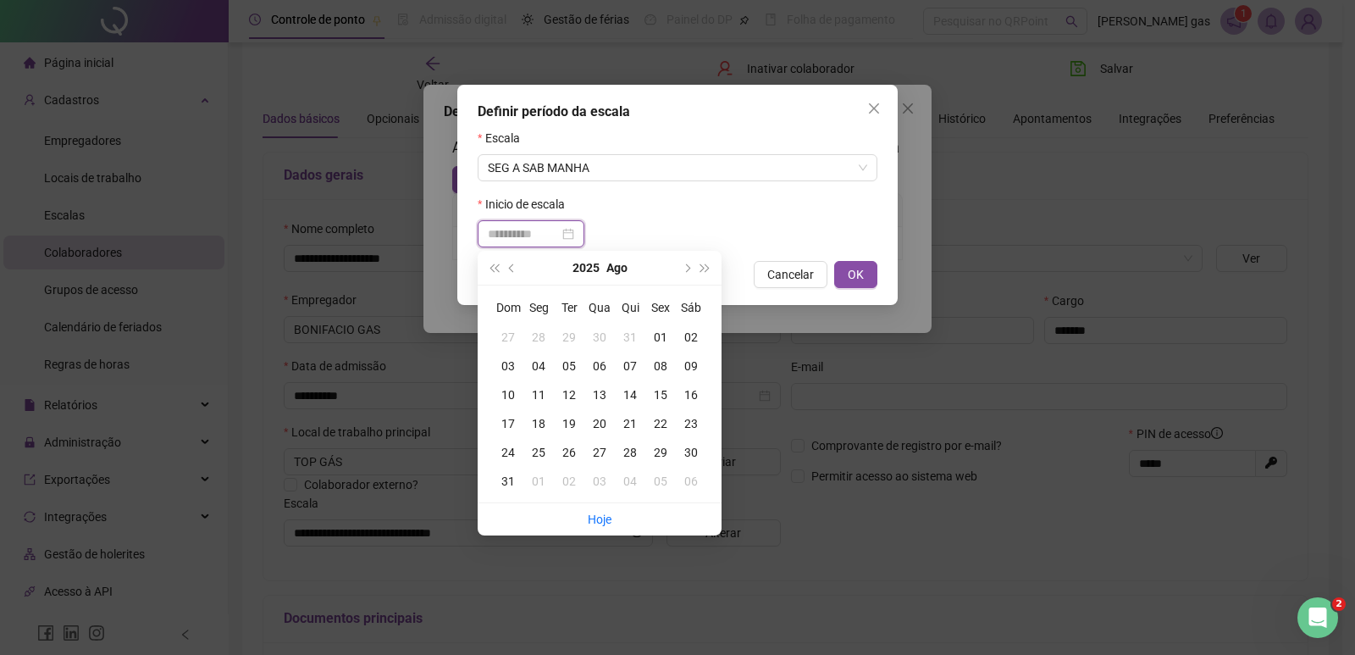
type input "**********"
click at [632, 422] on div "21" at bounding box center [630, 423] width 30 height 19
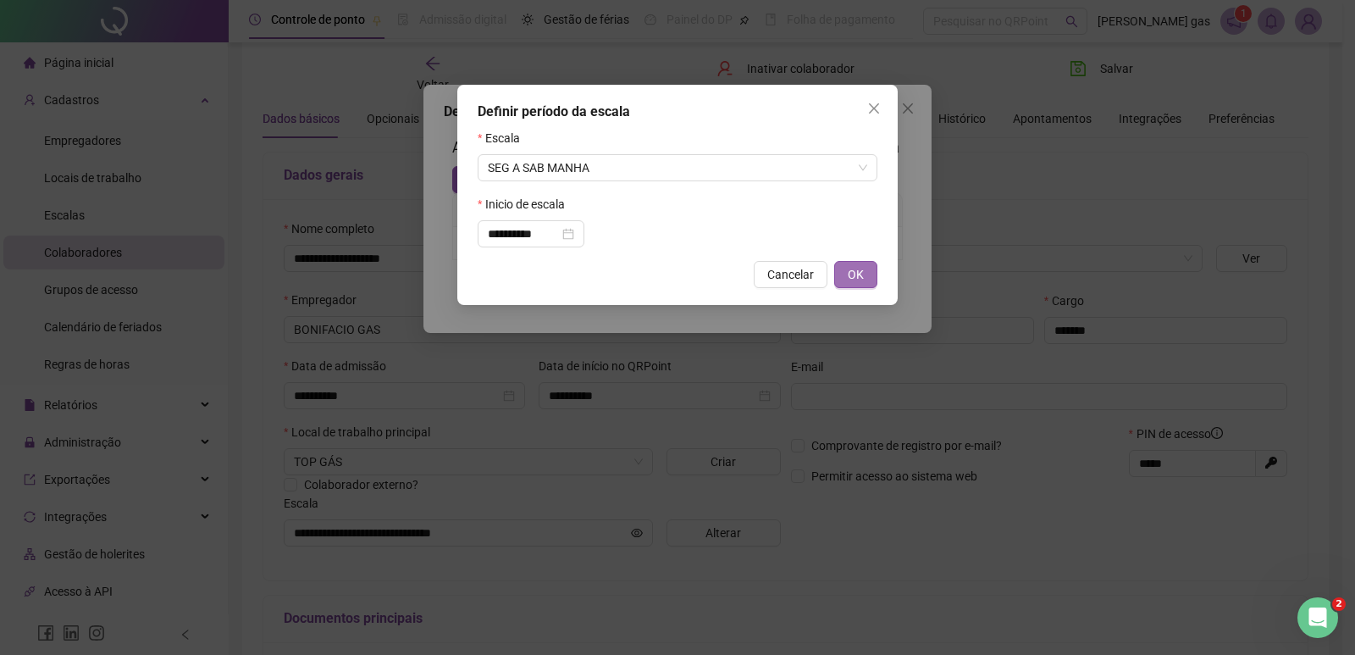
click at [858, 272] on span "OK" at bounding box center [856, 274] width 16 height 19
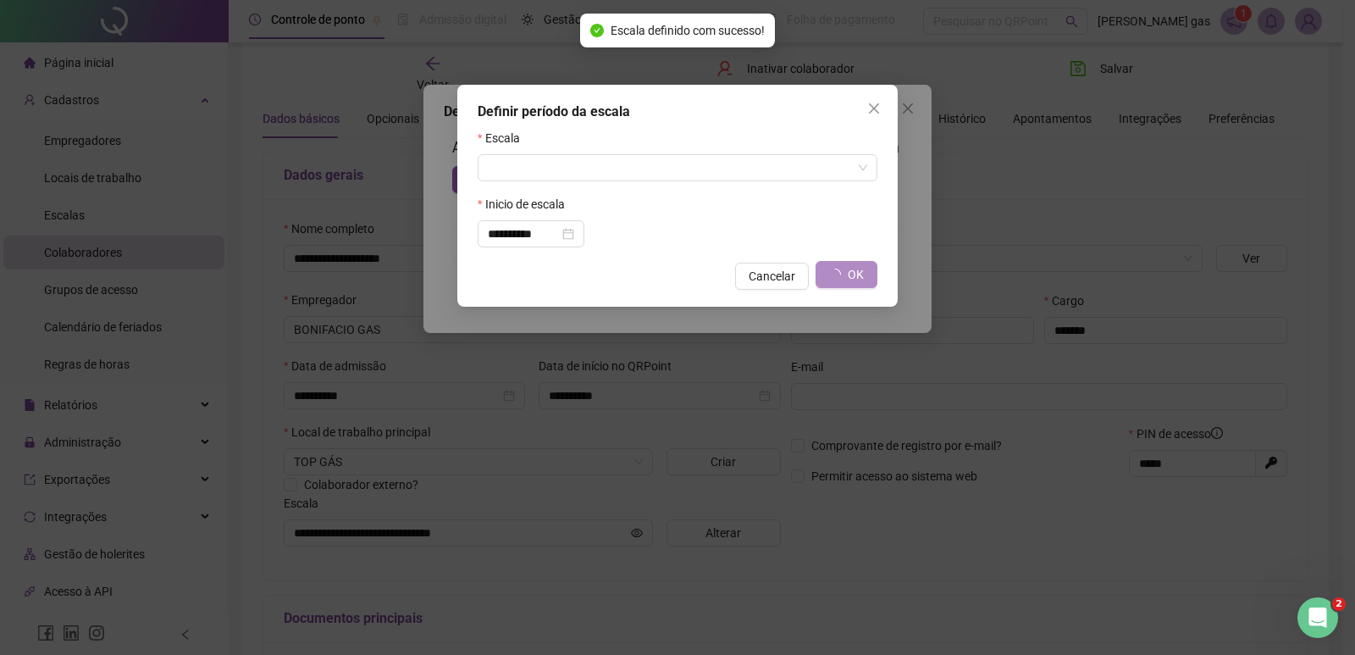
type input "**********"
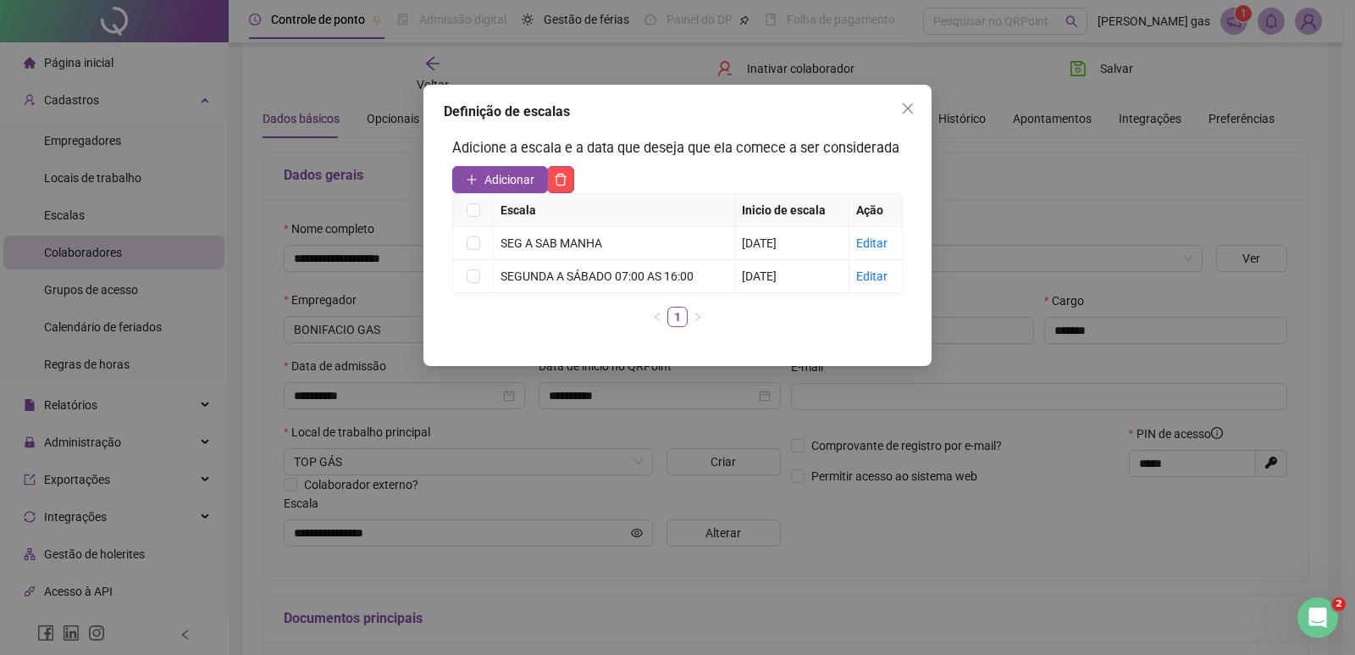
click at [904, 106] on icon "close" at bounding box center [908, 109] width 14 height 14
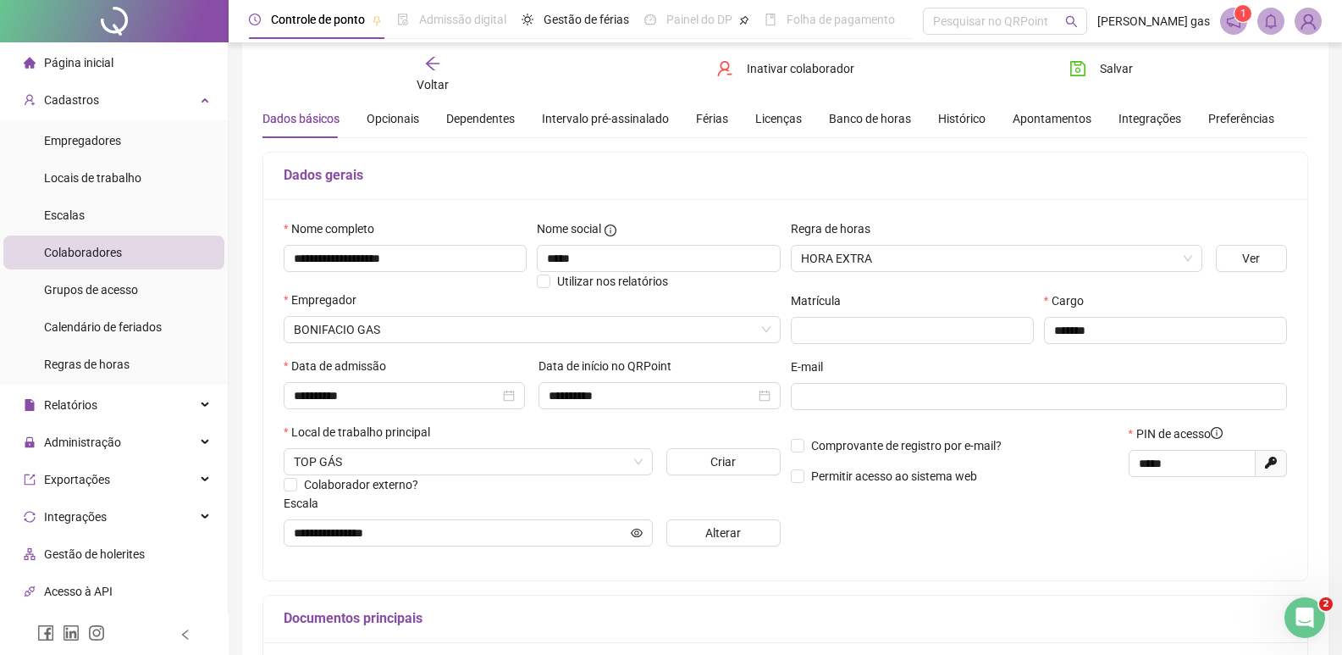
click at [937, 578] on div "**********" at bounding box center [785, 389] width 1044 height 381
click at [889, 600] on div "Documentos principais" at bounding box center [785, 618] width 1044 height 47
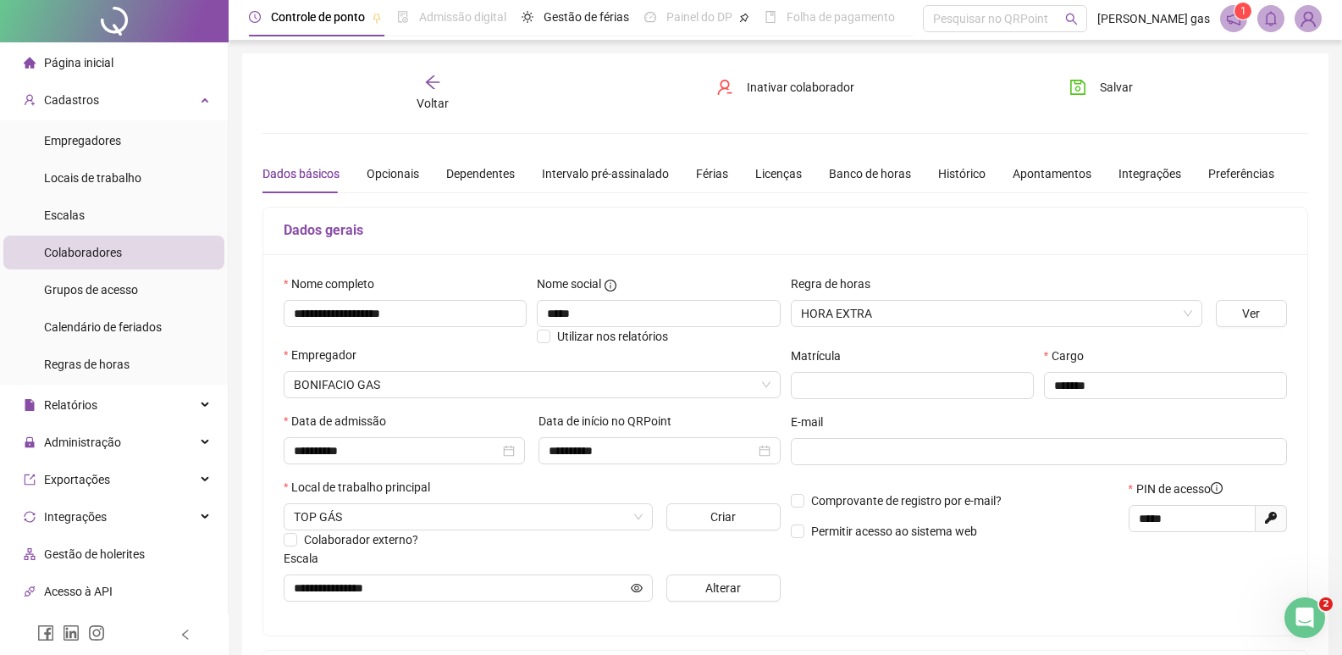
scroll to position [0, 0]
click at [1115, 84] on span "Salvar" at bounding box center [1116, 89] width 33 height 19
click at [434, 83] on icon "arrow-left" at bounding box center [432, 84] width 17 height 17
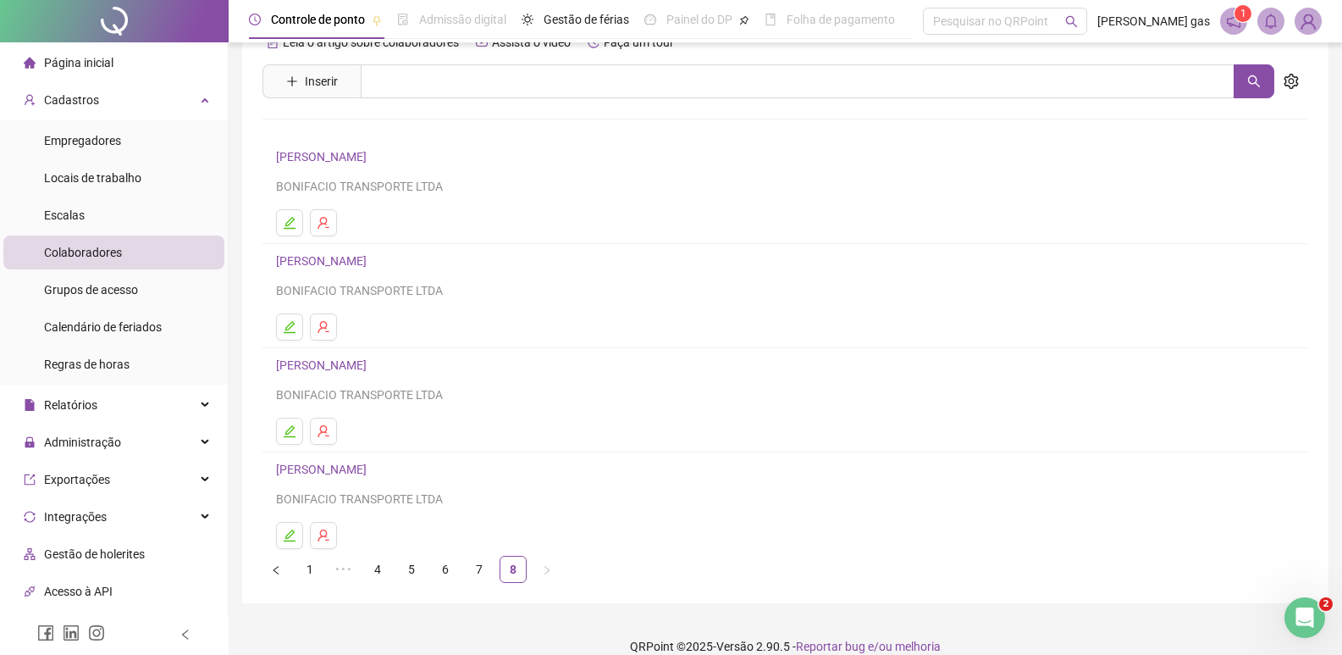
scroll to position [60, 0]
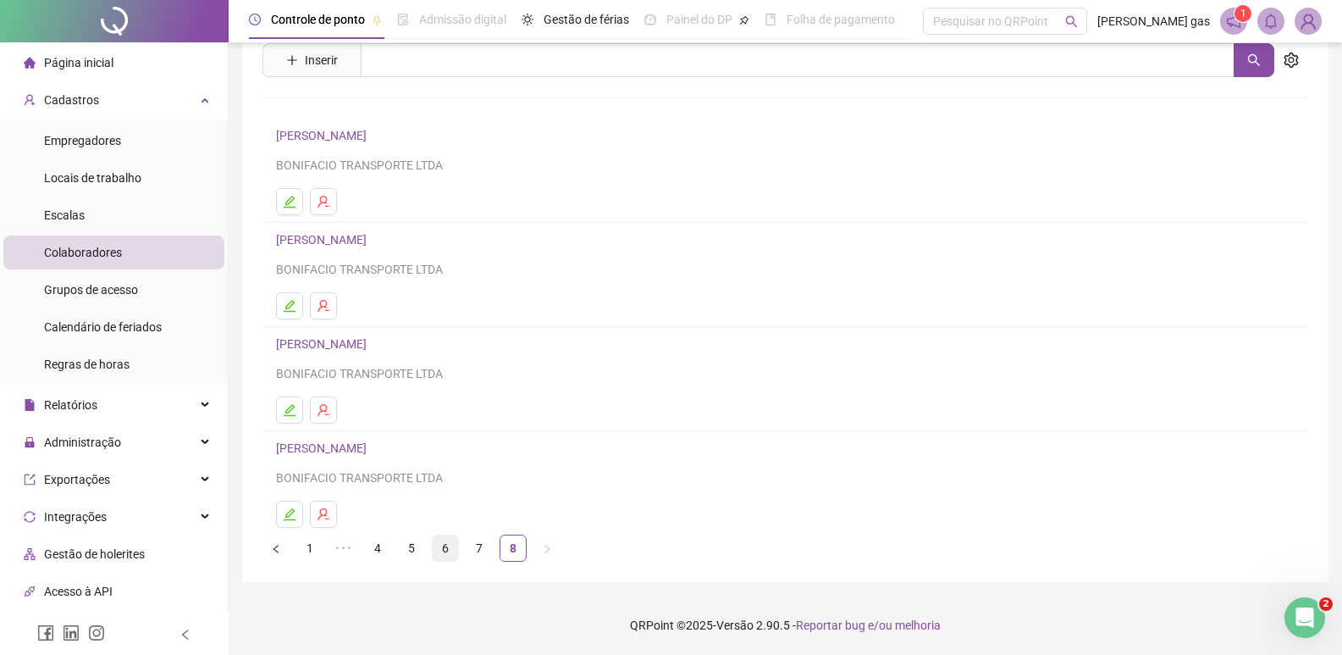
click at [451, 550] on link "6" at bounding box center [445, 547] width 25 height 25
click at [476, 545] on link "7" at bounding box center [479, 547] width 25 height 25
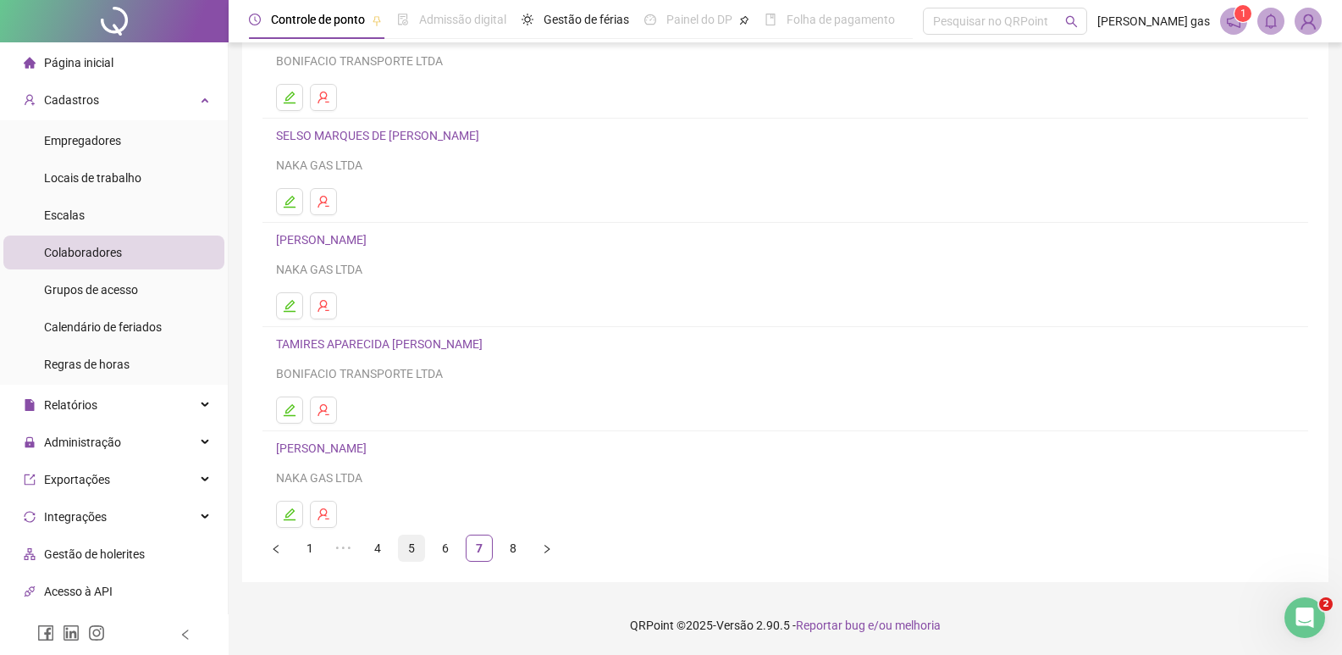
click at [412, 550] on link "5" at bounding box center [411, 547] width 25 height 25
click at [406, 545] on link "4" at bounding box center [411, 547] width 25 height 25
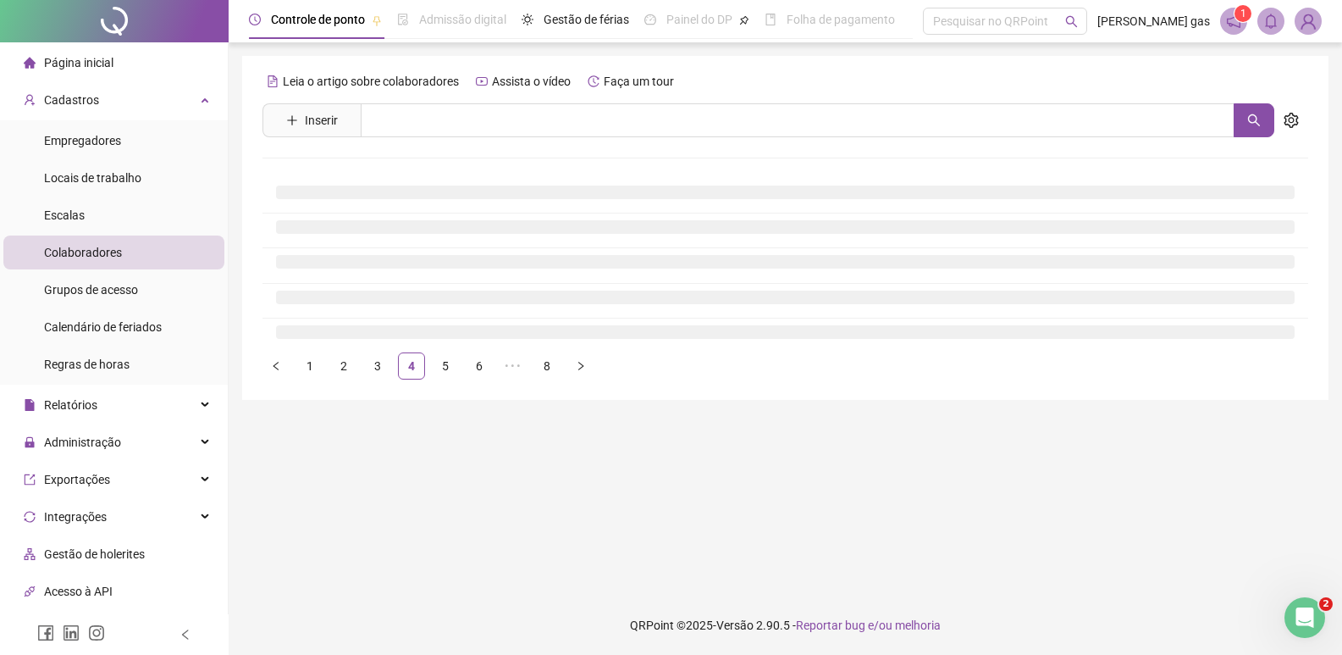
scroll to position [0, 0]
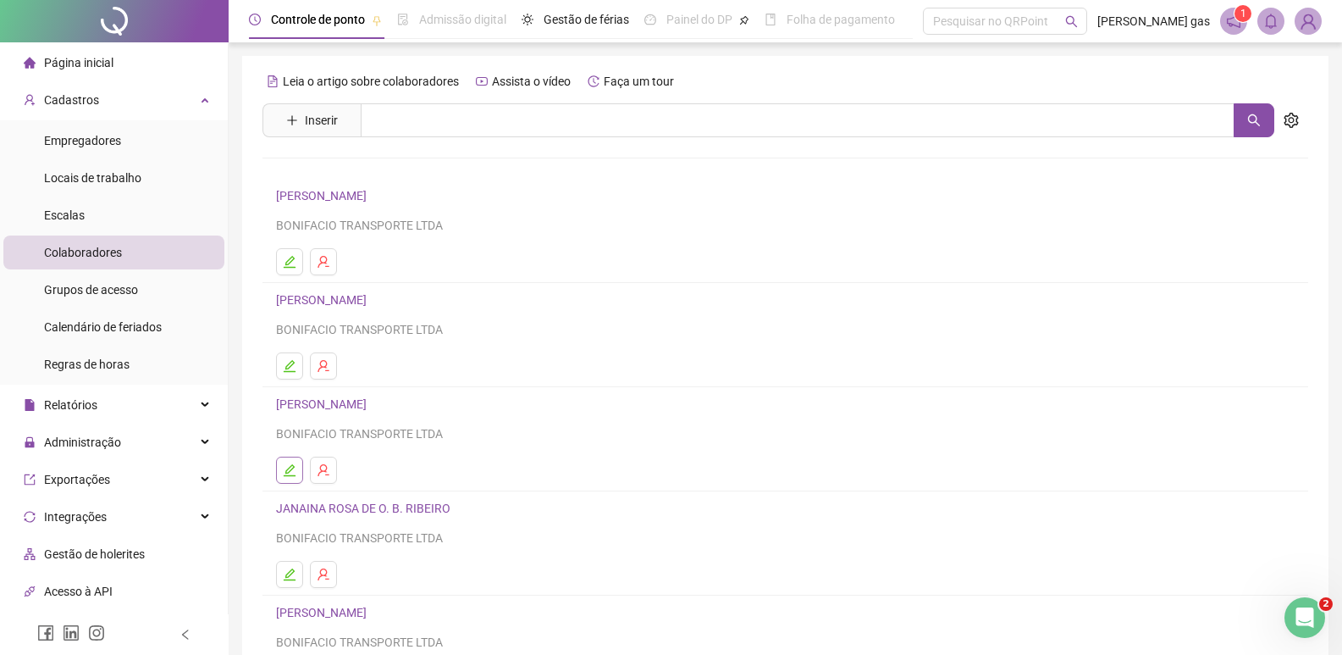
click at [288, 462] on button "button" at bounding box center [289, 470] width 27 height 27
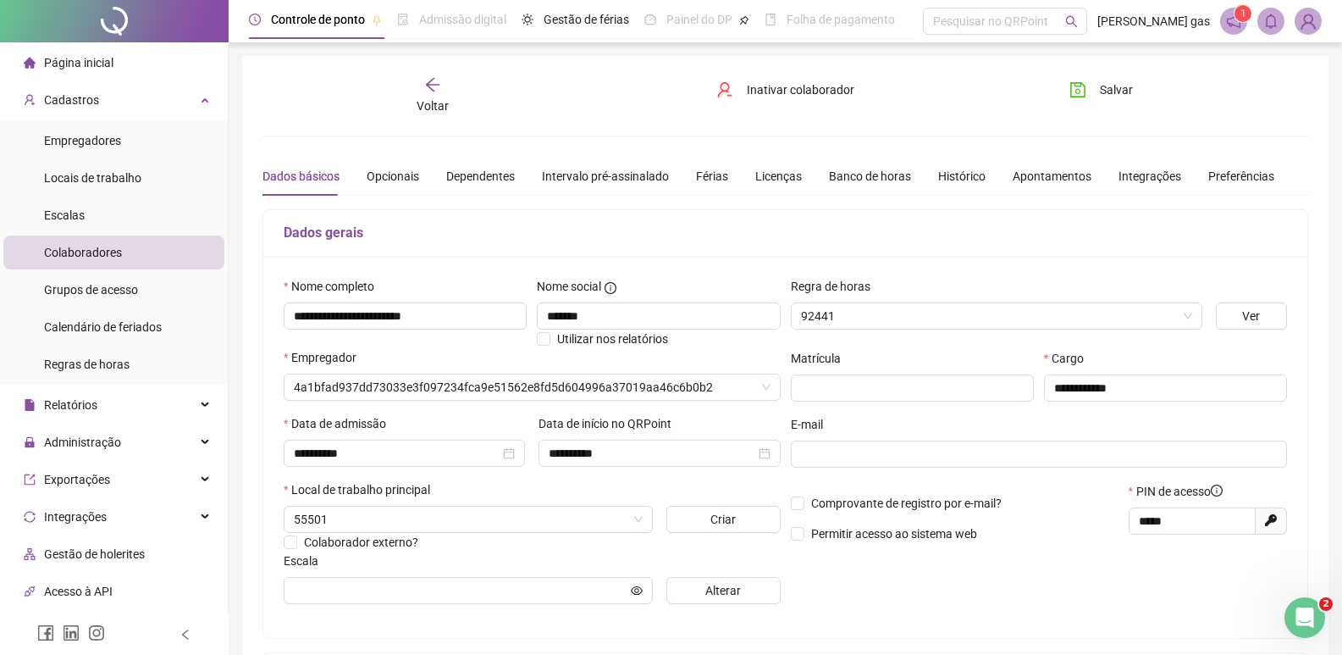
type input "**********"
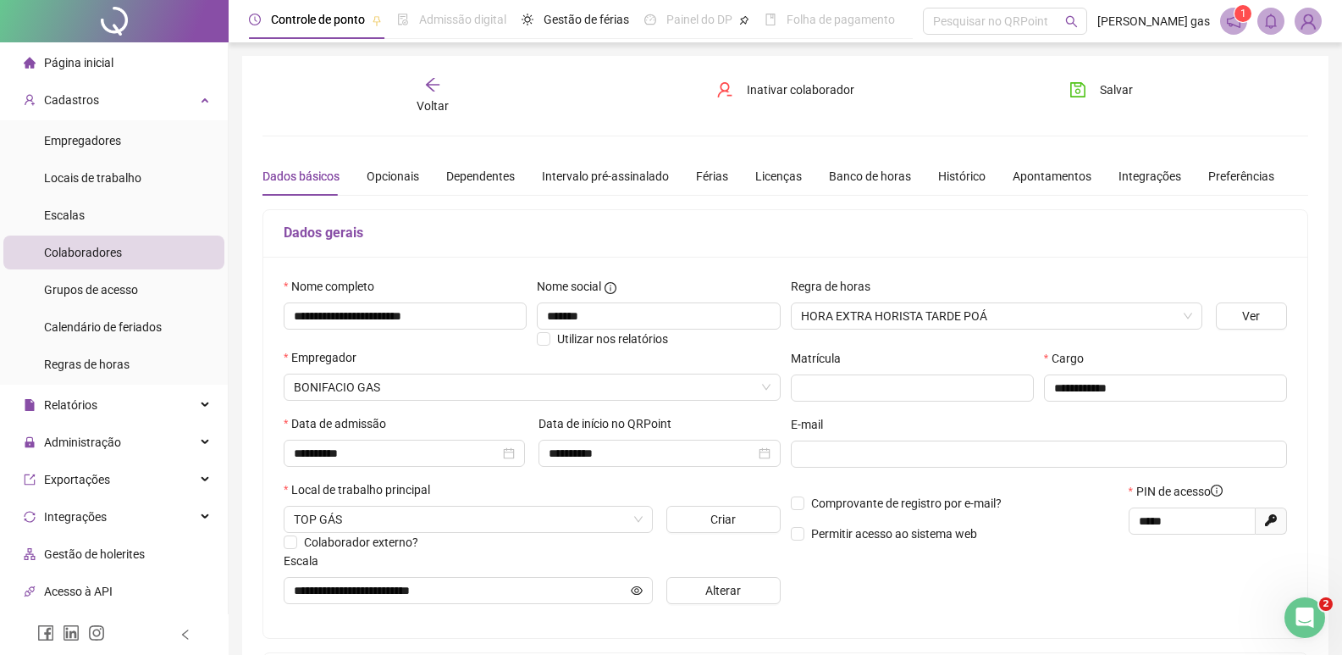
click at [91, 60] on span "Página inicial" at bounding box center [78, 63] width 69 height 14
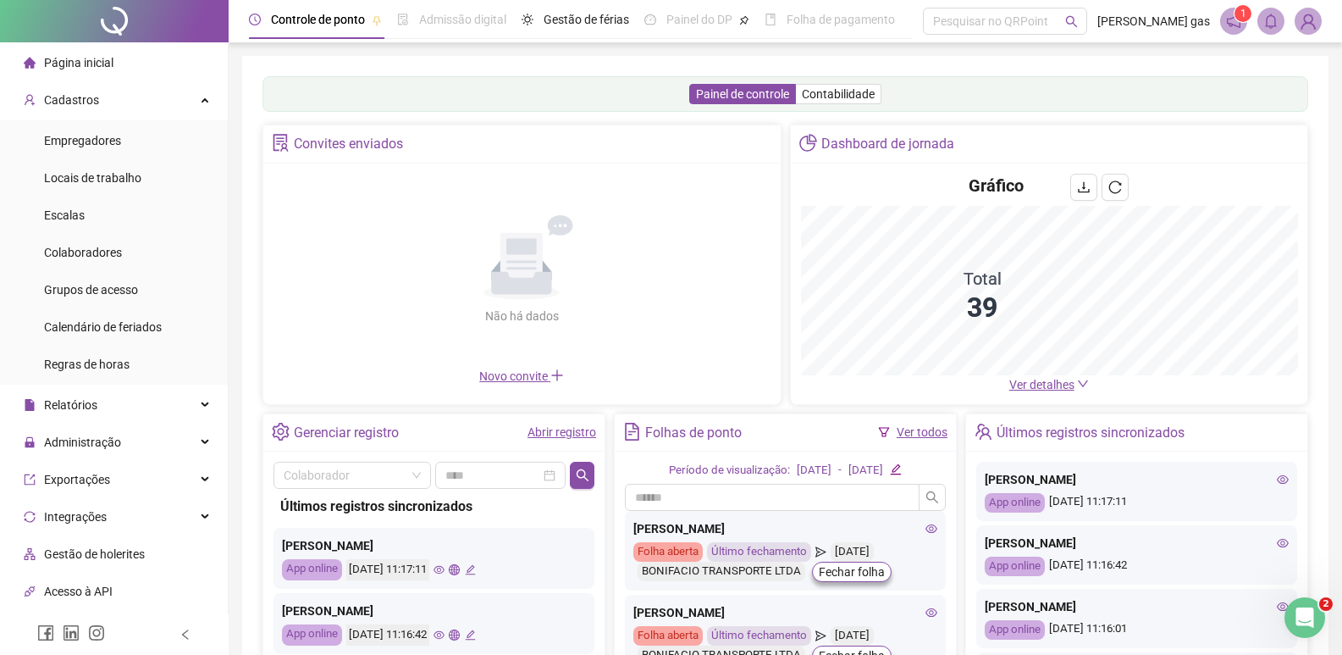
click at [905, 435] on link "Ver todos" at bounding box center [922, 432] width 51 height 14
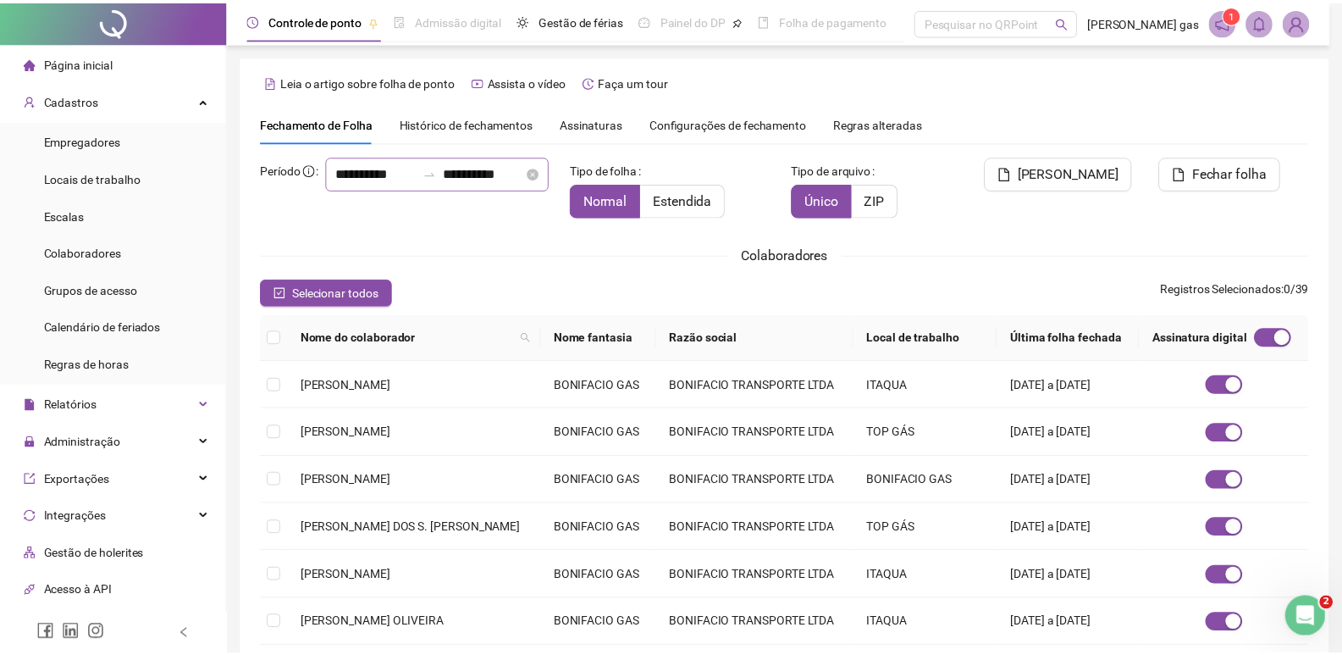
scroll to position [19, 0]
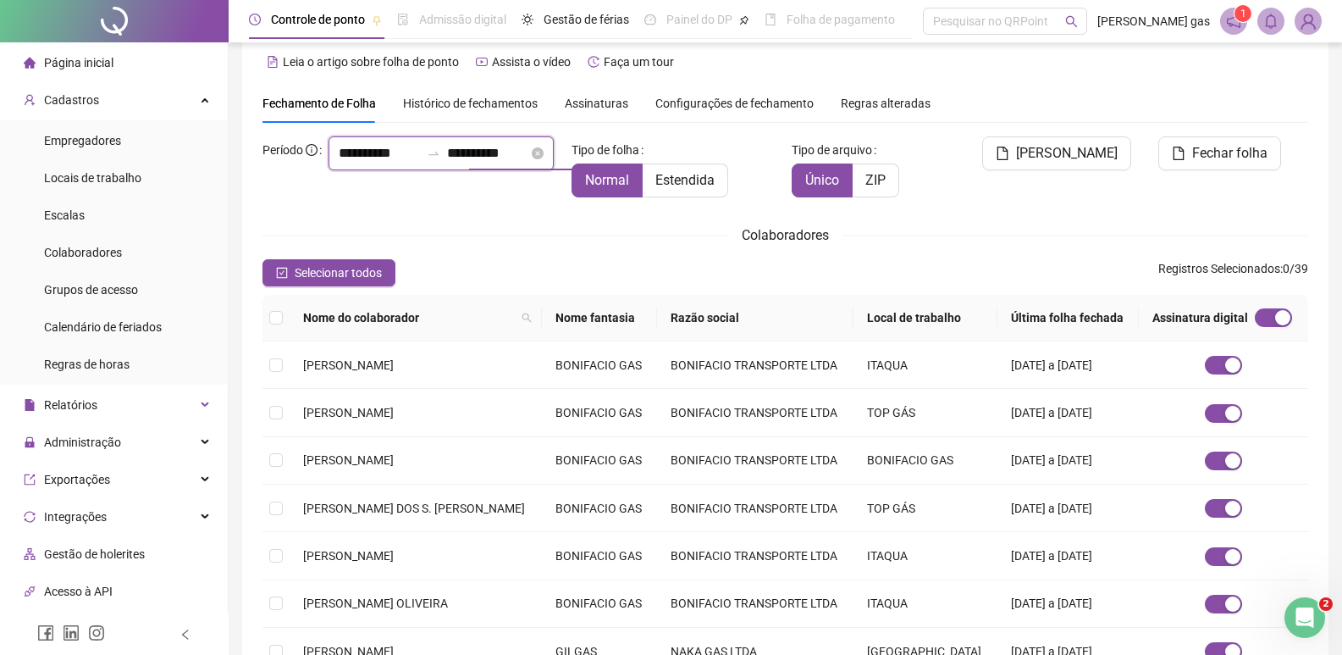
click at [483, 163] on input "**********" at bounding box center [487, 153] width 81 height 20
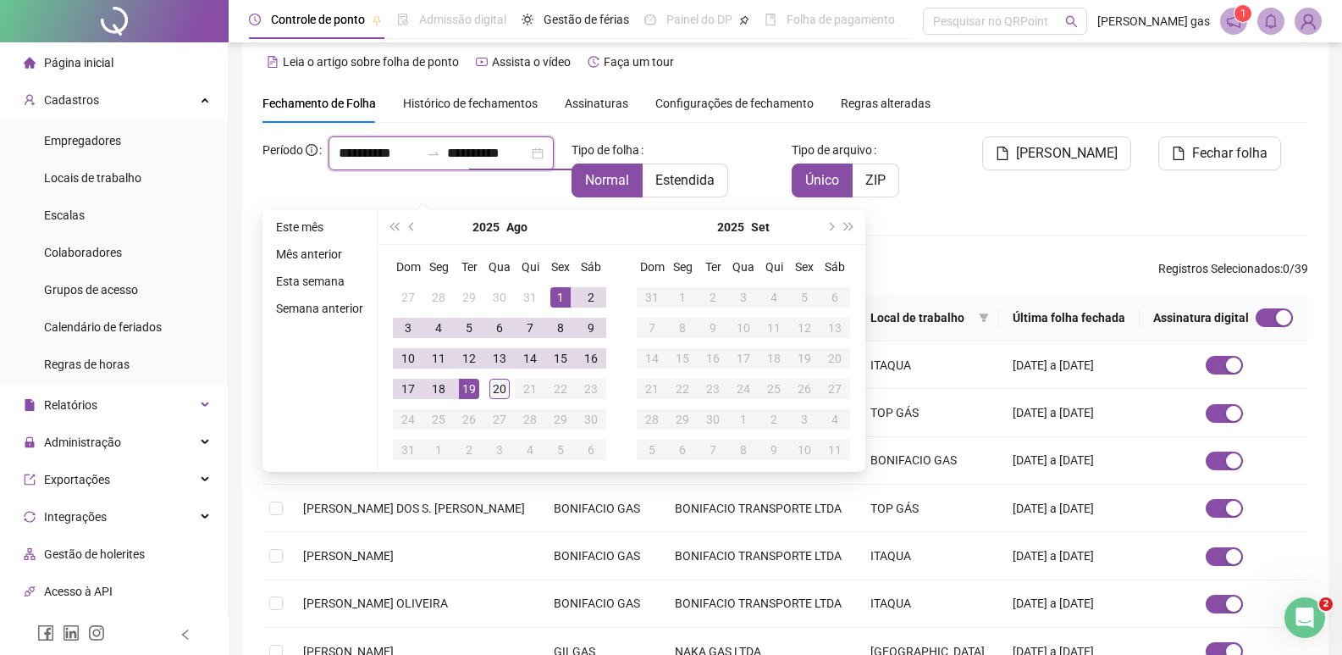
type input "**********"
click at [503, 390] on div "20" at bounding box center [500, 389] width 20 height 20
type input "**********"
click at [1028, 205] on div "[PERSON_NAME]" at bounding box center [1050, 173] width 177 height 75
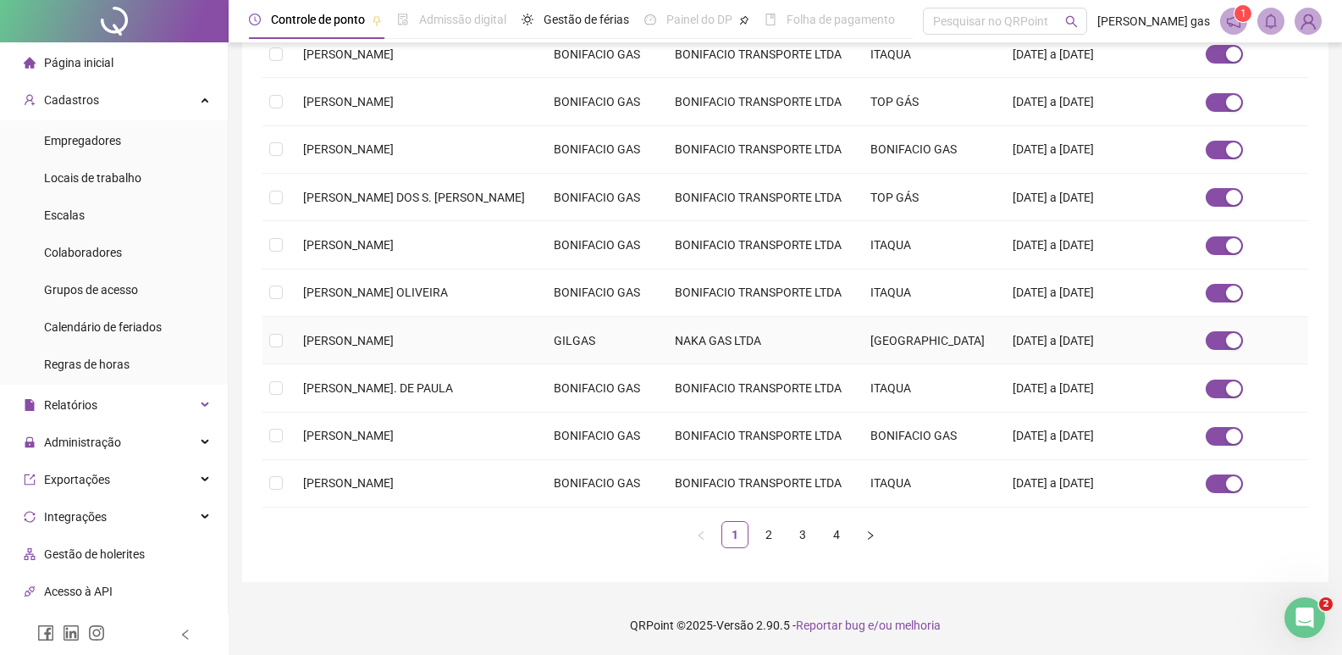
scroll to position [524, 0]
click at [767, 528] on link "2" at bounding box center [768, 534] width 25 height 25
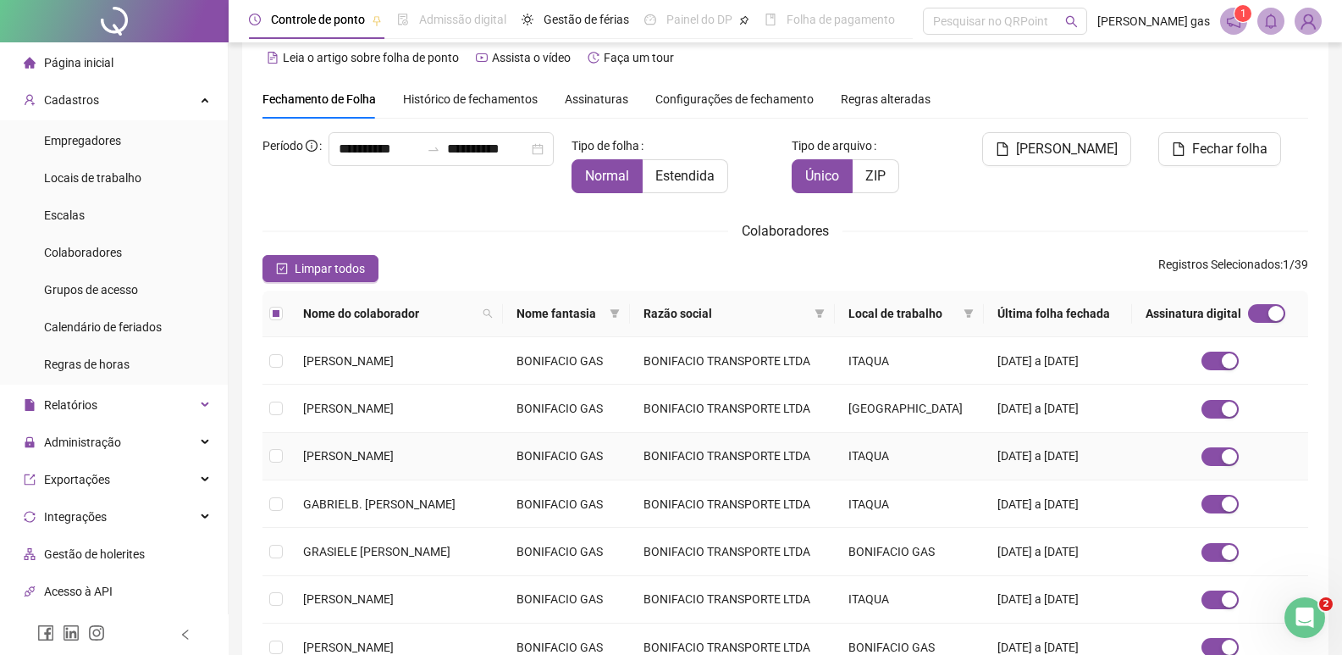
scroll to position [0, 0]
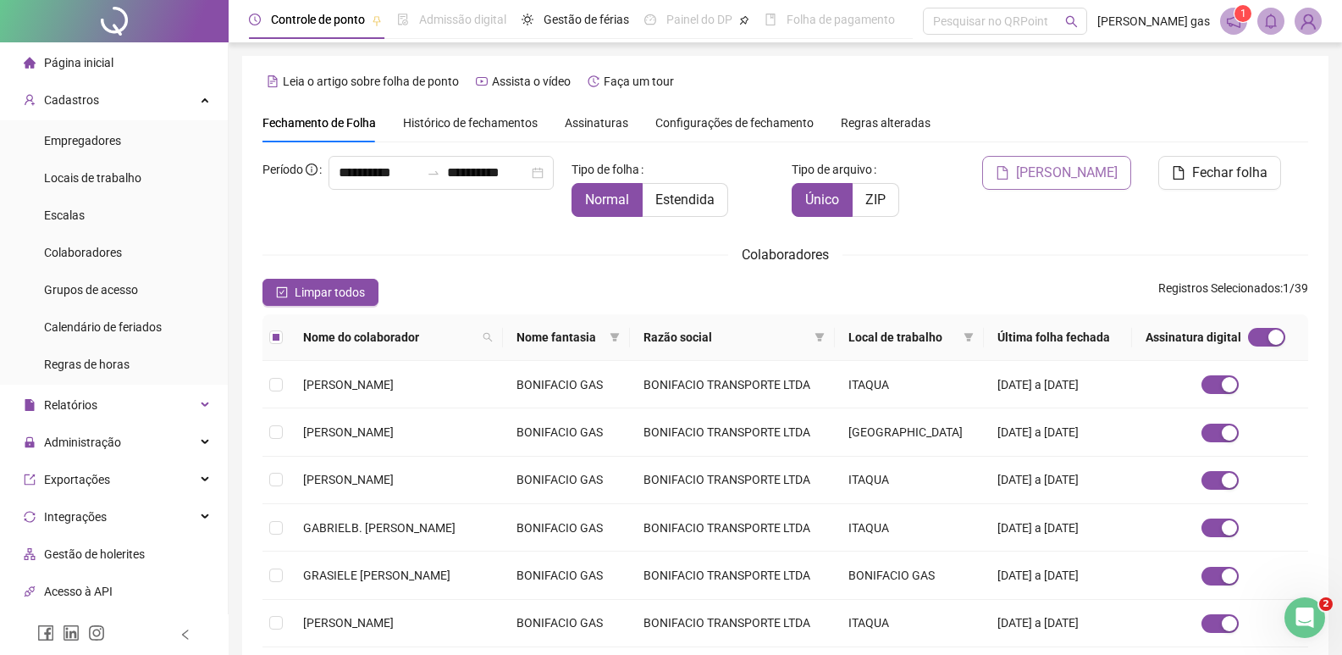
click at [1075, 174] on span "[PERSON_NAME]" at bounding box center [1067, 173] width 102 height 20
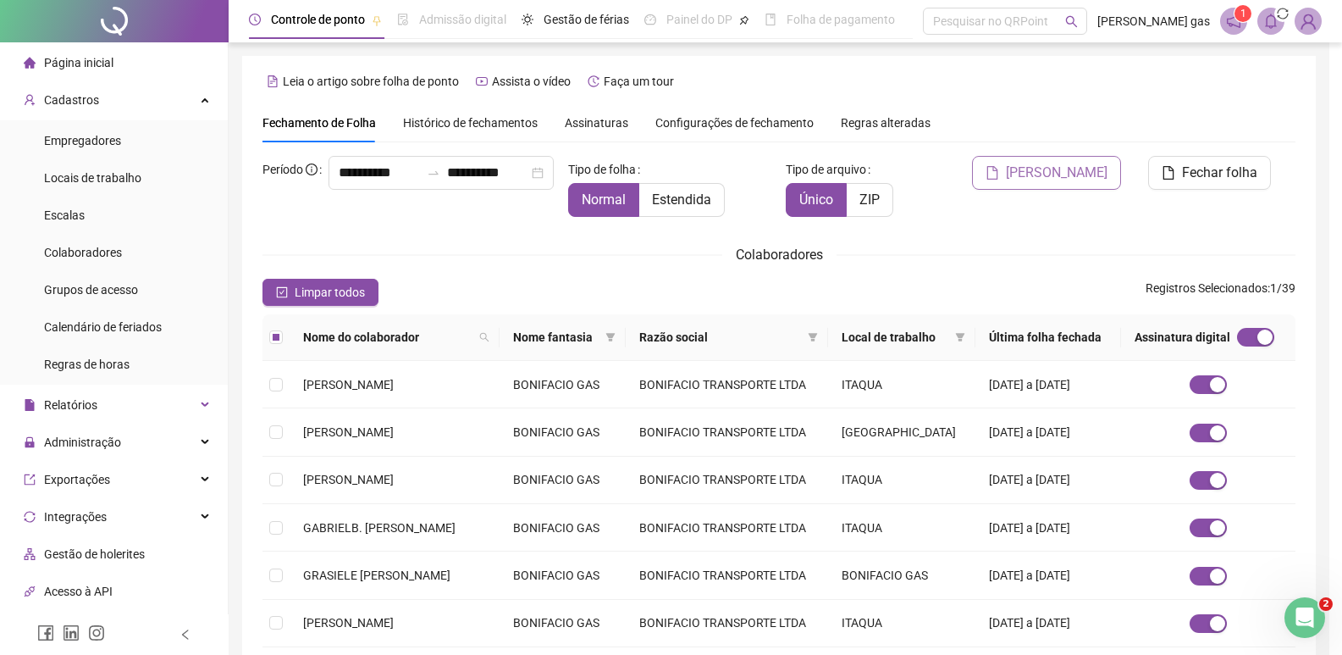
scroll to position [10, 0]
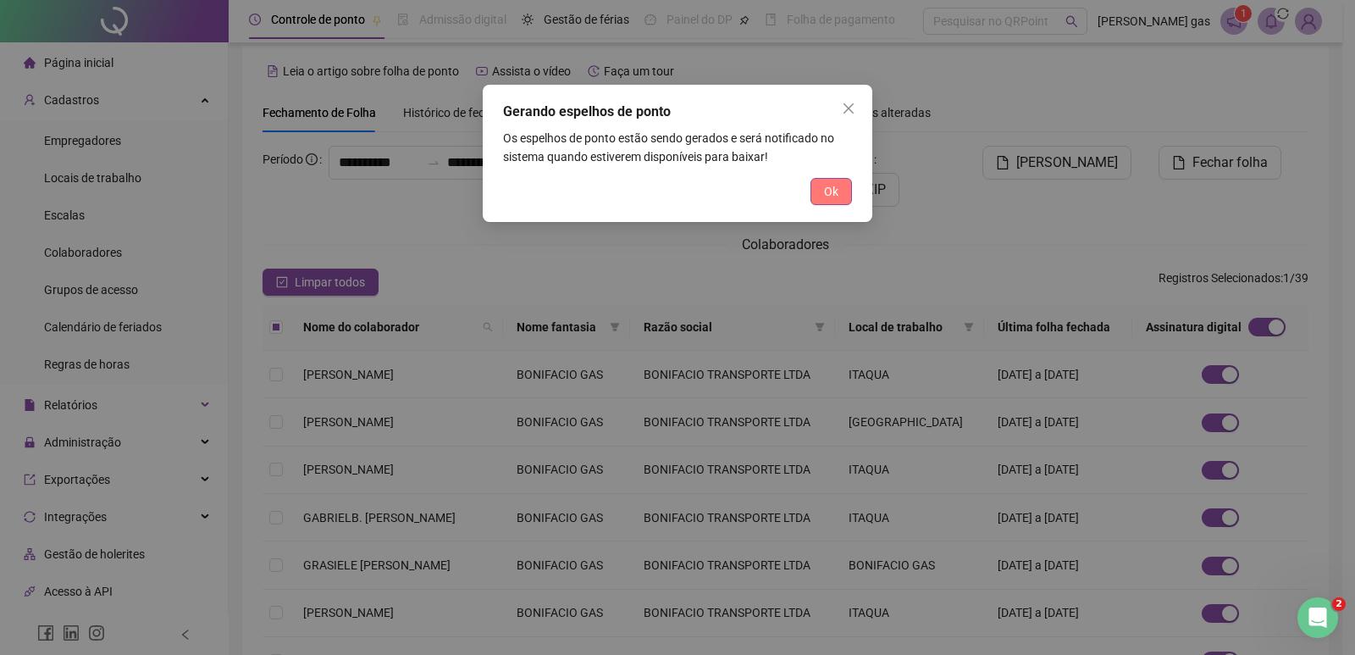
click at [835, 192] on span "Ok" at bounding box center [831, 191] width 14 height 19
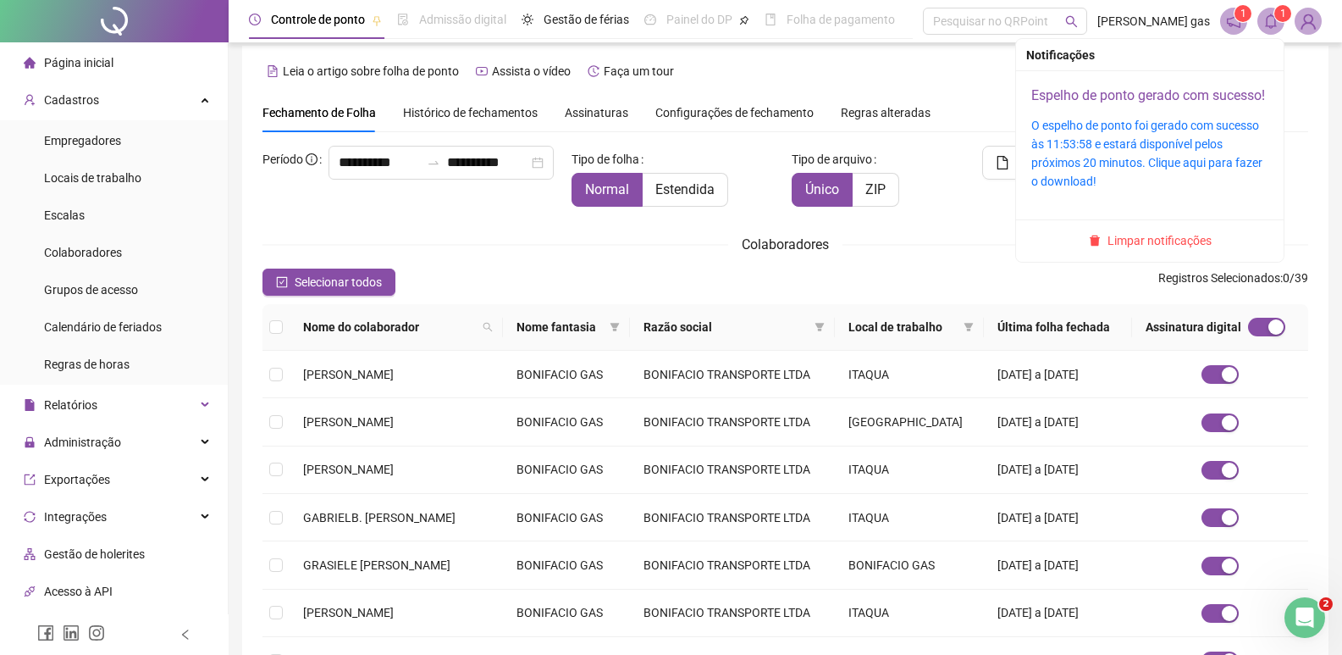
click at [1057, 97] on link "Espelho de ponto gerado com sucesso!" at bounding box center [1149, 95] width 234 height 16
click at [1176, 250] on span "Limpar notificações" at bounding box center [1160, 240] width 104 height 19
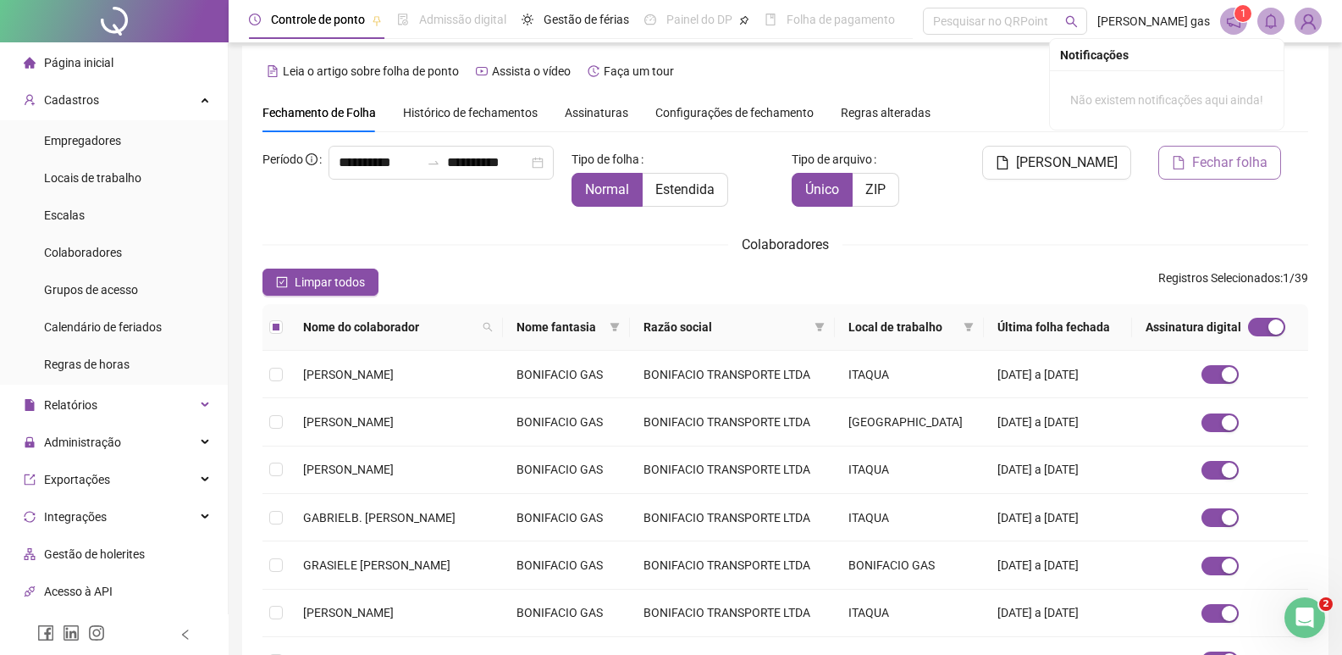
click at [1224, 163] on span "Fechar folha" at bounding box center [1230, 162] width 75 height 20
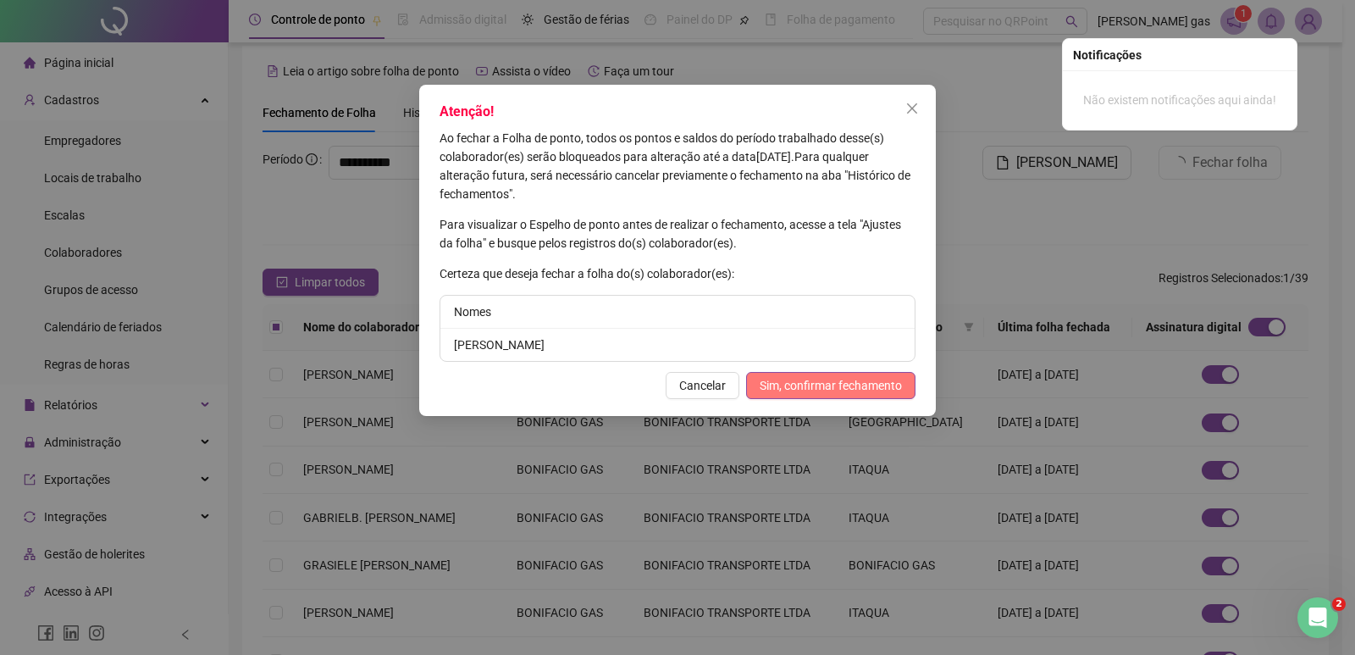
click at [835, 385] on span "Sim, confirmar fechamento" at bounding box center [831, 385] width 142 height 19
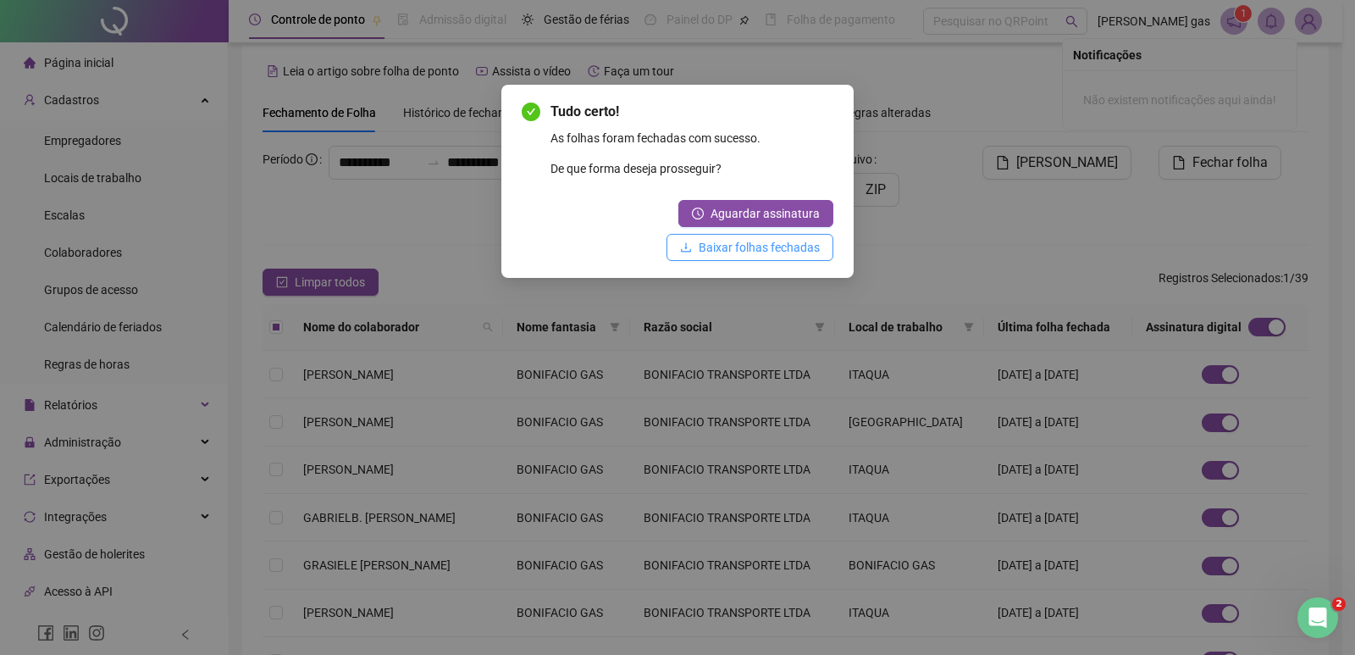
click at [765, 248] on span "Baixar folhas fechadas" at bounding box center [759, 247] width 121 height 19
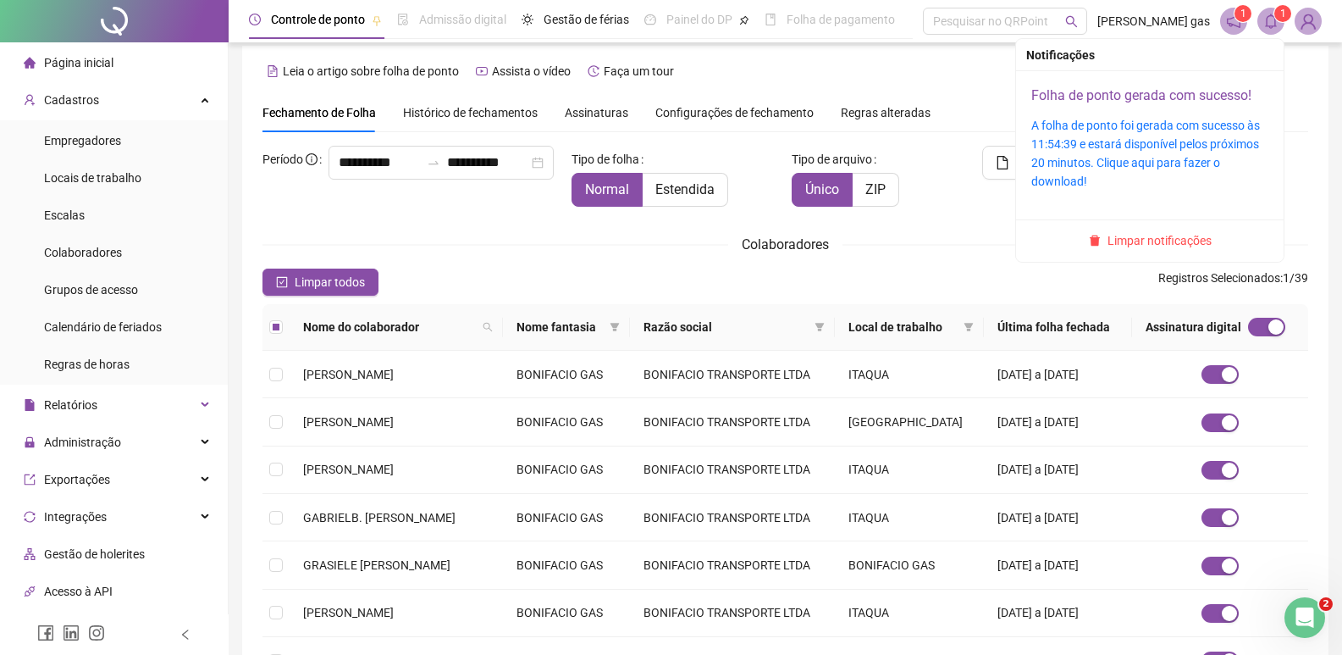
click at [1129, 98] on link "Folha de ponto gerada com sucesso!" at bounding box center [1142, 95] width 220 height 16
click at [1276, 30] on span at bounding box center [1271, 21] width 27 height 27
click at [1186, 234] on span "Limpar notificações" at bounding box center [1160, 240] width 104 height 19
